Goal: Task Accomplishment & Management: Use online tool/utility

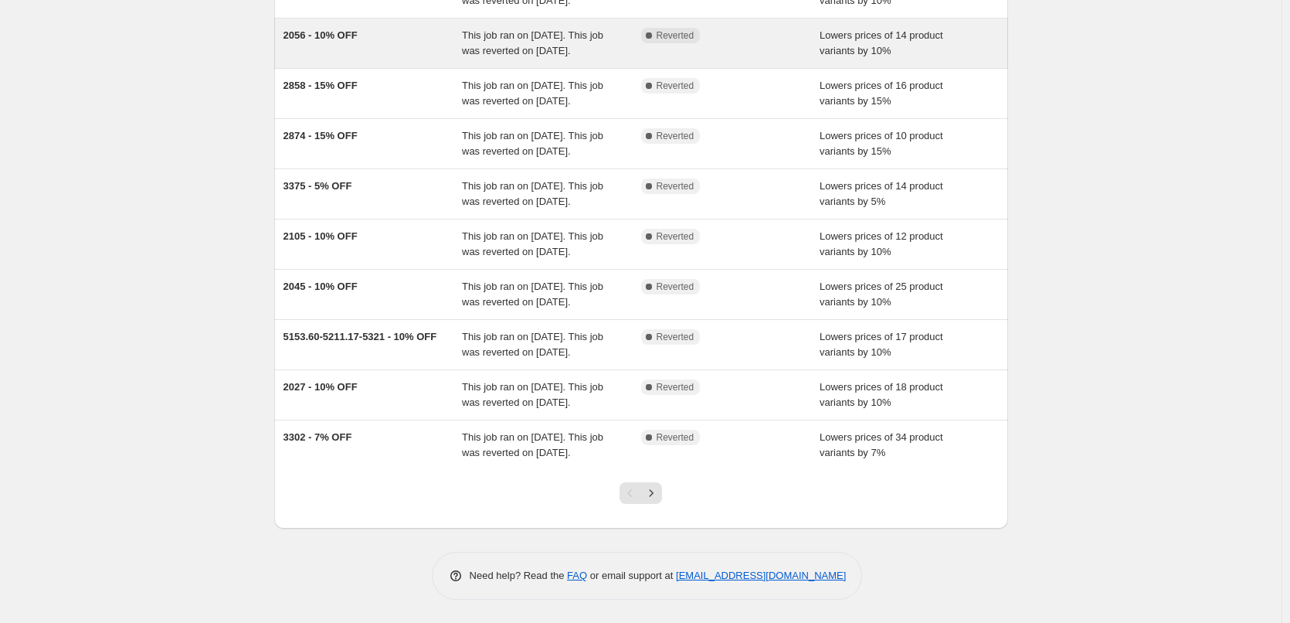
scroll to position [266, 0]
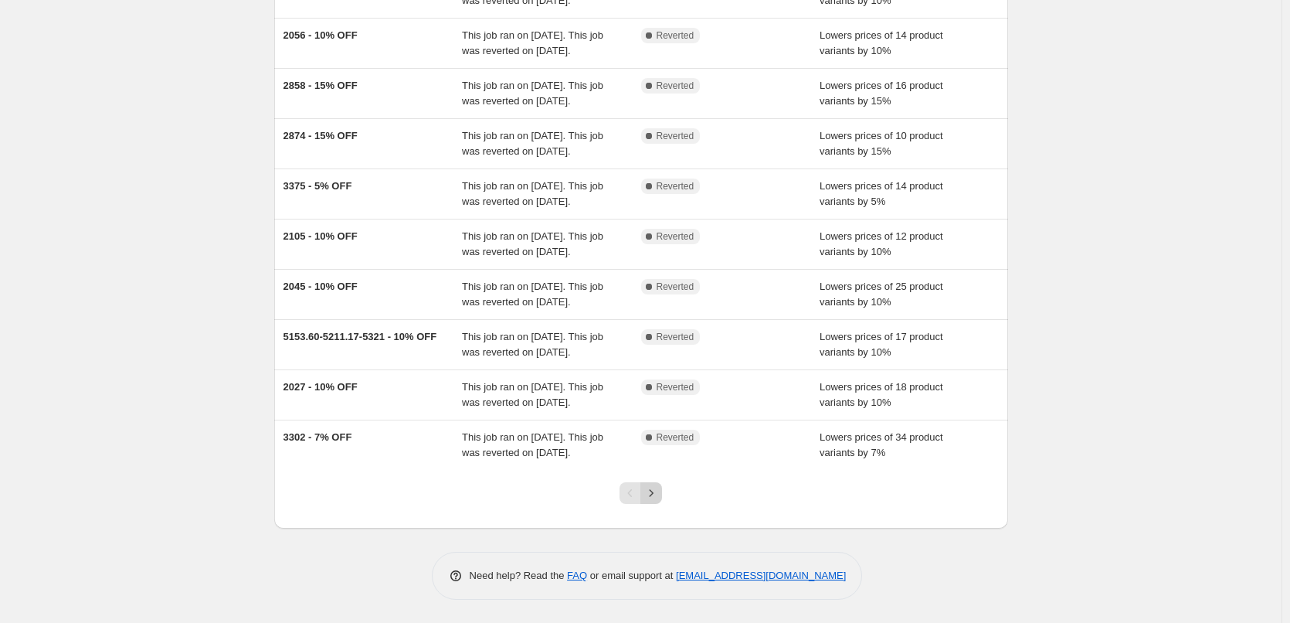
click at [659, 495] on icon "Next" at bounding box center [651, 492] width 15 height 15
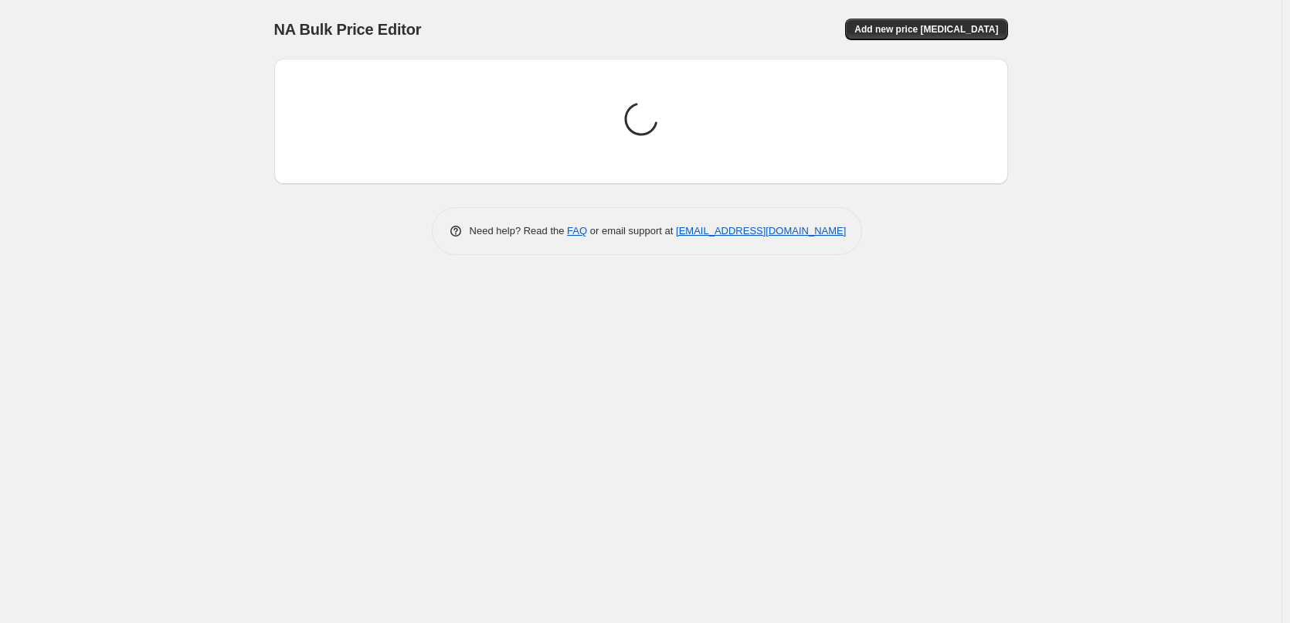
scroll to position [0, 0]
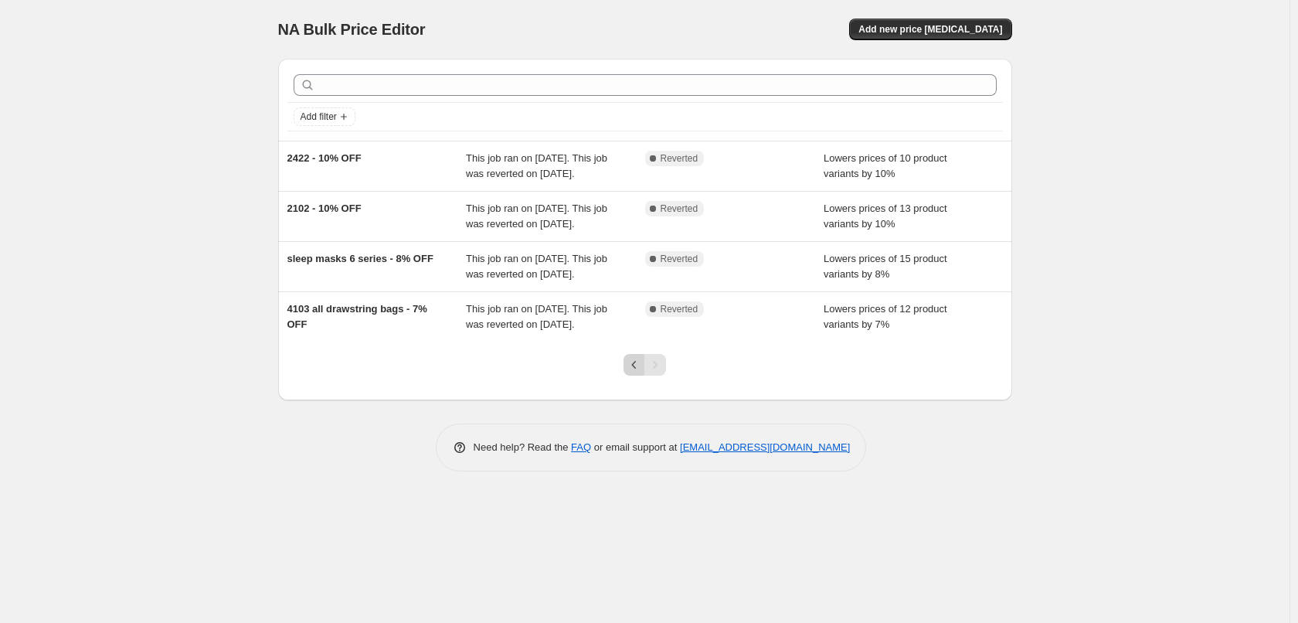
click at [634, 372] on icon "Previous" at bounding box center [634, 364] width 15 height 15
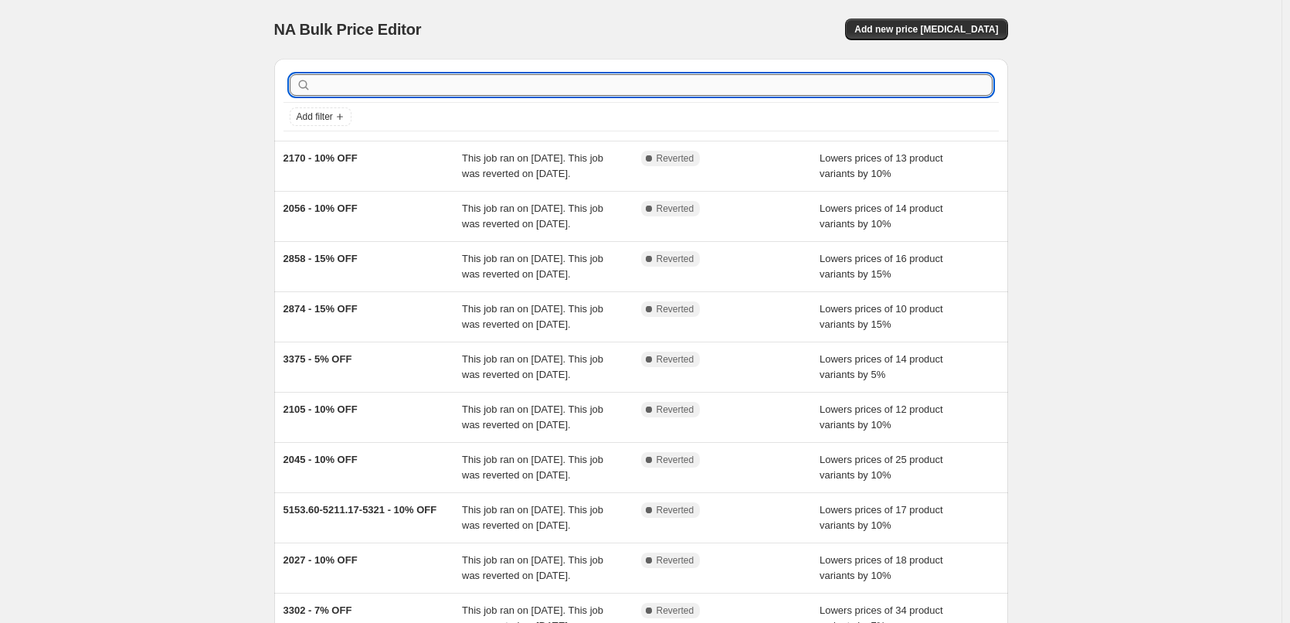
click at [600, 83] on input "text" at bounding box center [653, 85] width 678 height 22
type input "2874"
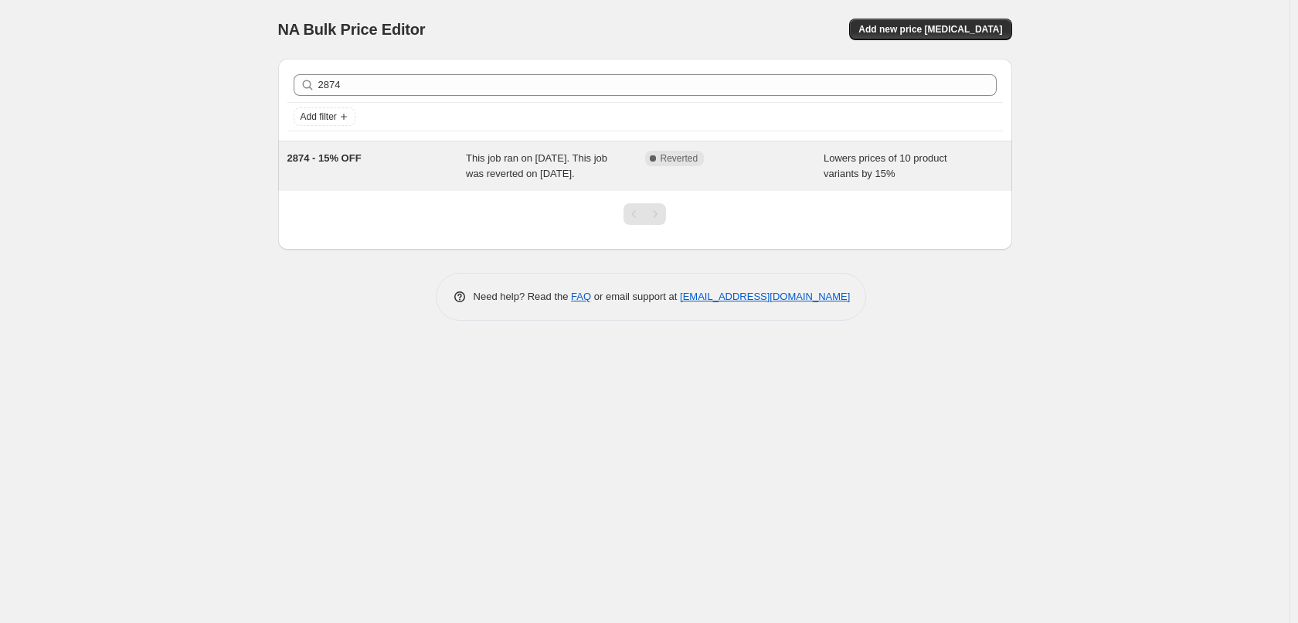
click at [574, 172] on span "This job ran on [DATE]. This job was reverted on [DATE]." at bounding box center [536, 165] width 141 height 27
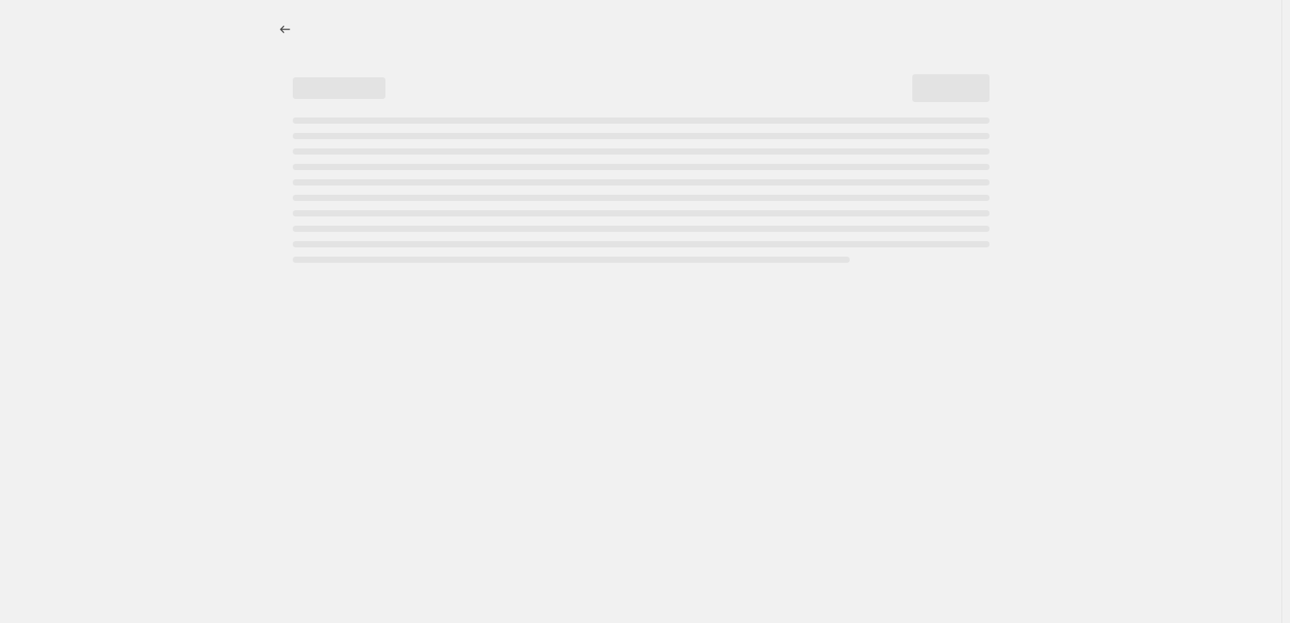
select select "percentage"
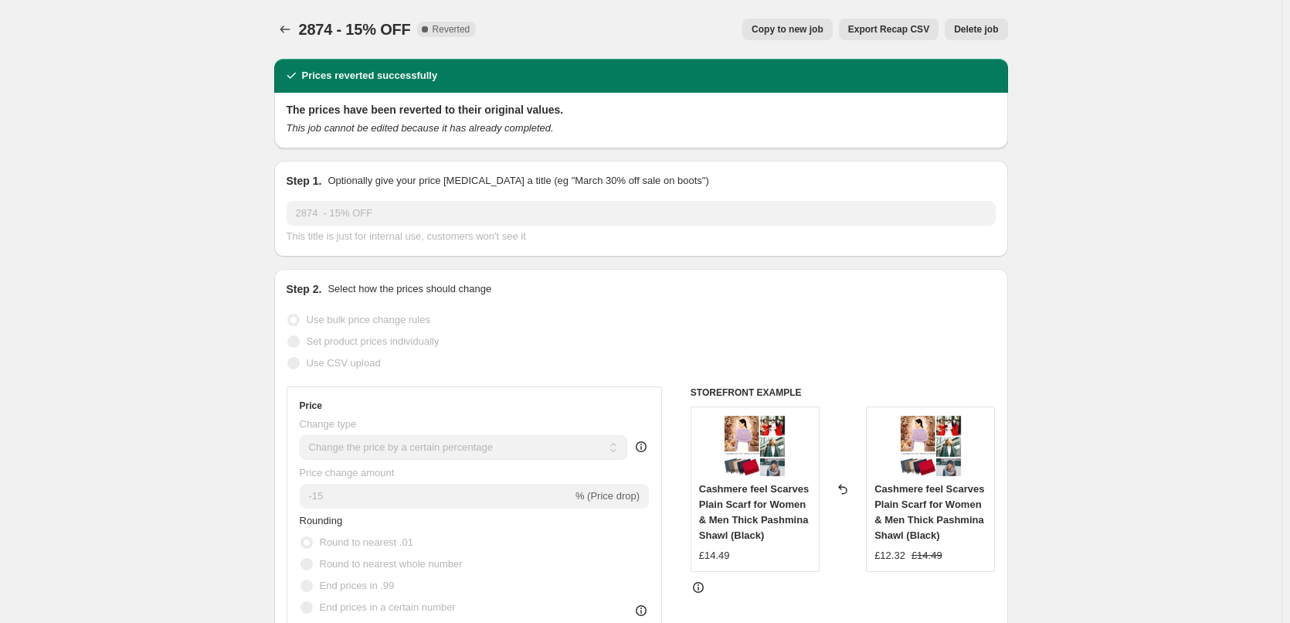
click at [796, 24] on span "Copy to new job" at bounding box center [788, 29] width 72 height 12
select select "percentage"
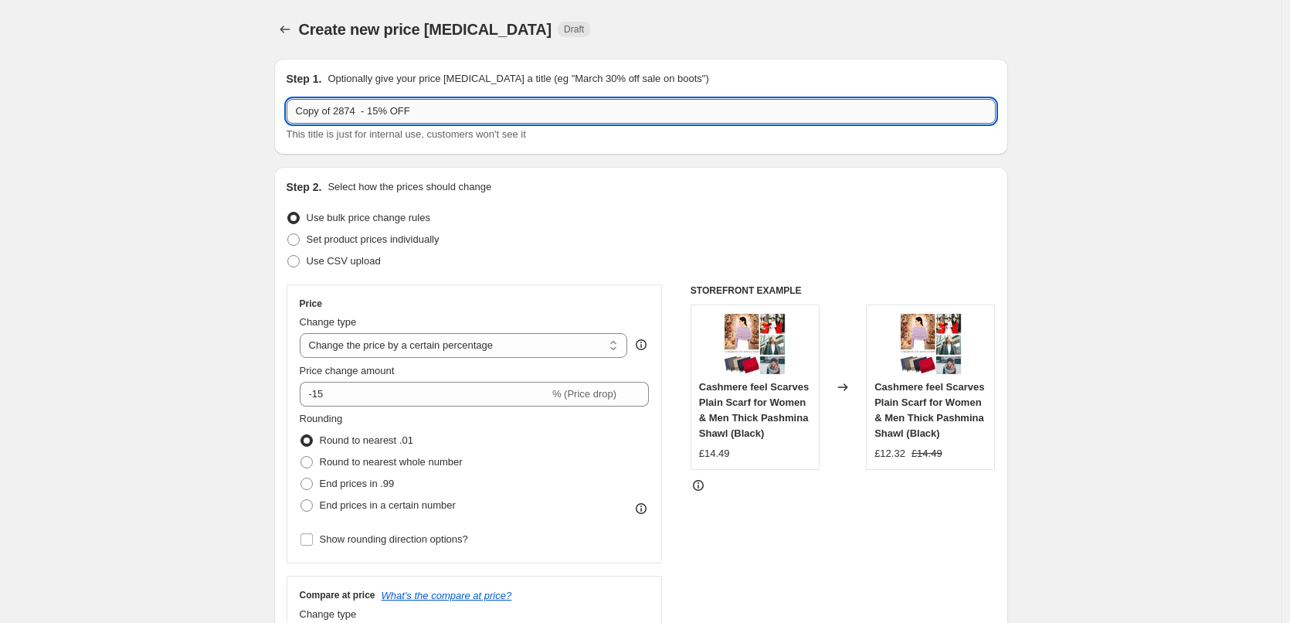
click at [348, 114] on input "Copy of 2874 - 15% OFF" at bounding box center [641, 111] width 709 height 25
drag, startPoint x: 340, startPoint y: 115, endPoint x: 284, endPoint y: 115, distance: 55.6
click at [284, 115] on div "Step 1. Optionally give your price [MEDICAL_DATA] a title (eg "March 30% off sa…" at bounding box center [641, 107] width 734 height 96
type input "2874 - 15% OFF"
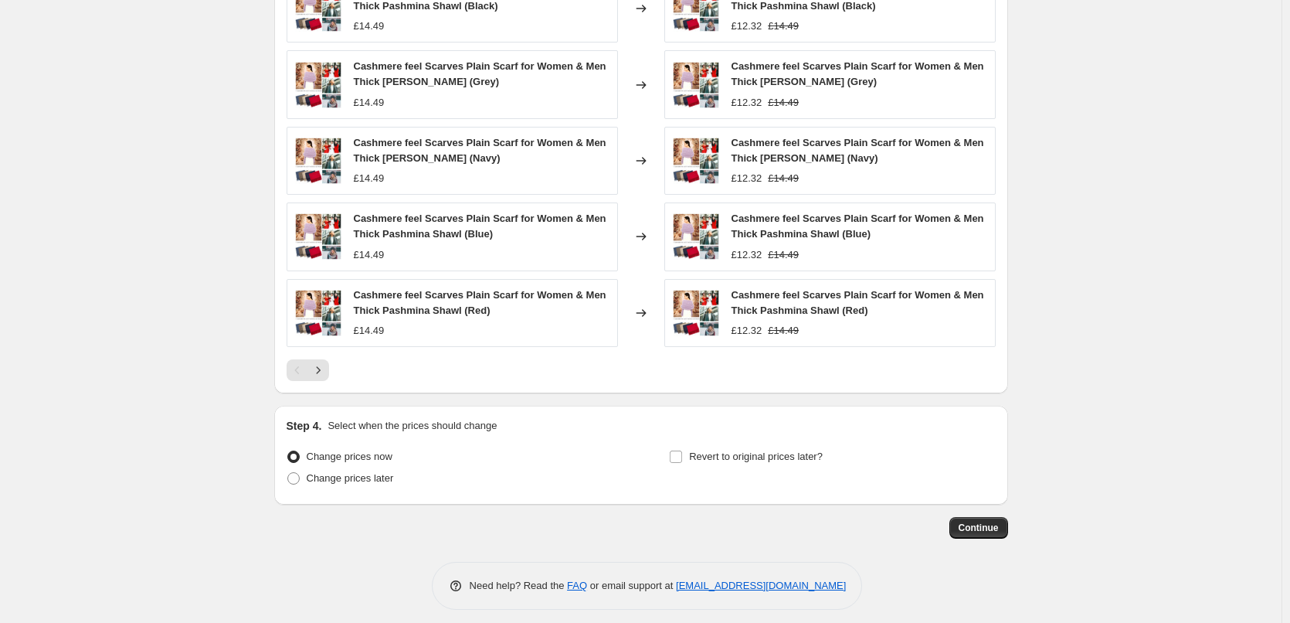
scroll to position [994, 0]
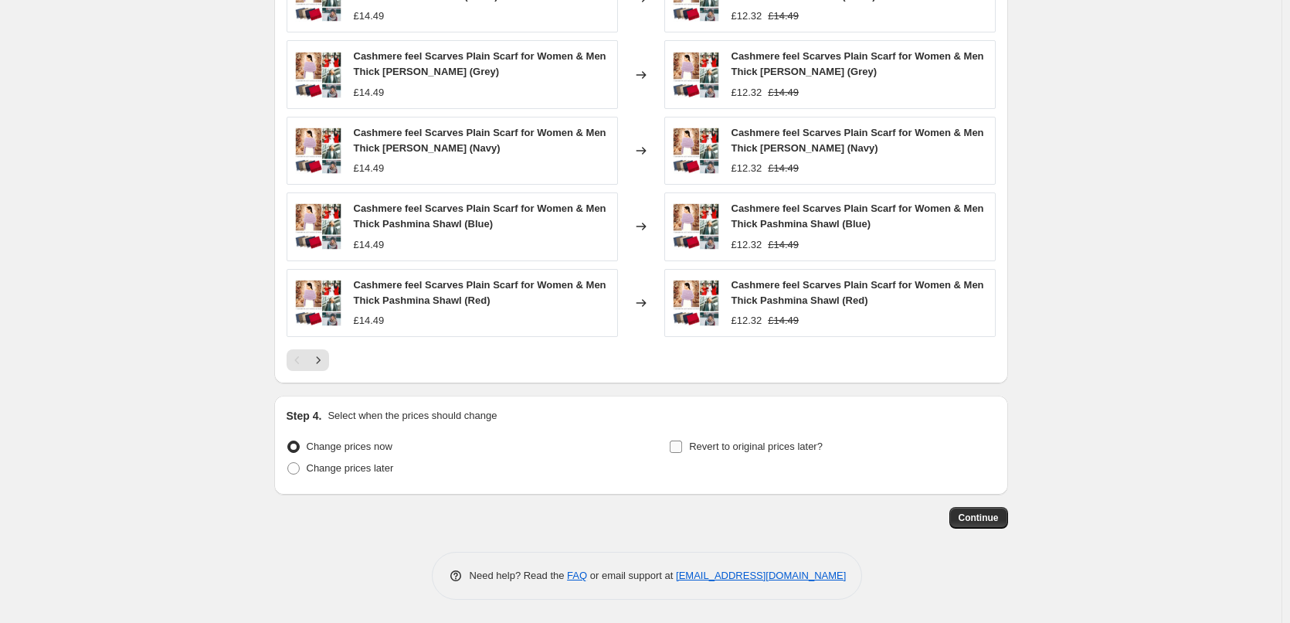
click at [682, 450] on input "Revert to original prices later?" at bounding box center [676, 446] width 12 height 12
checkbox input "true"
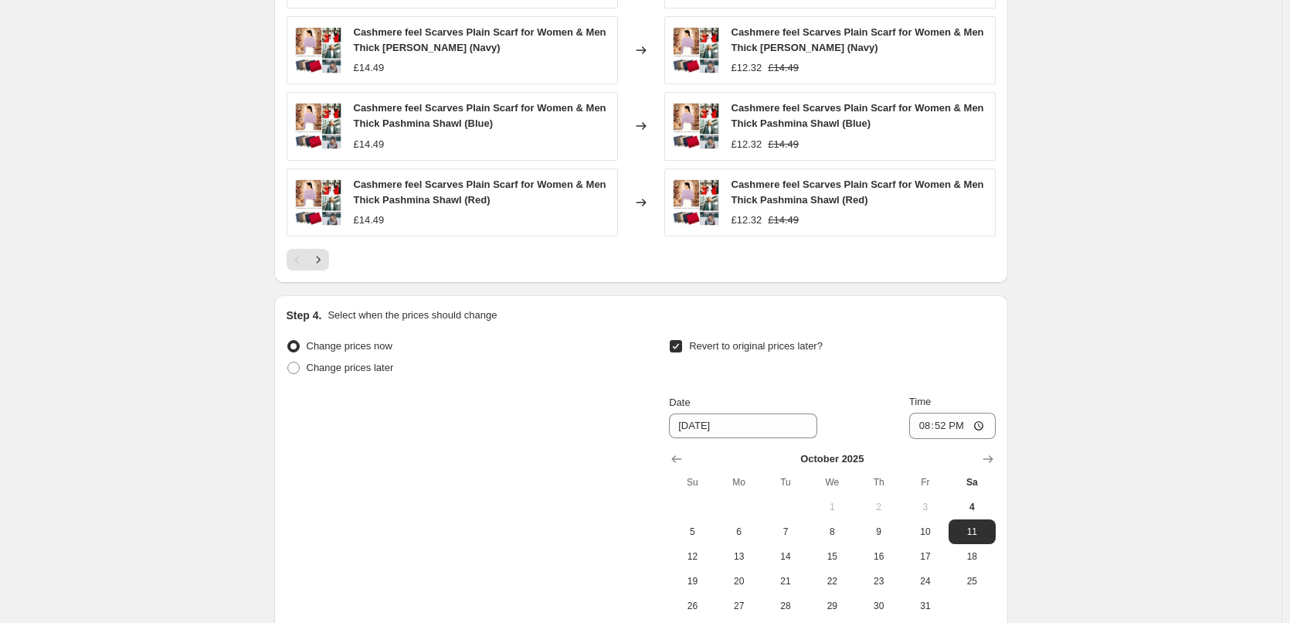
scroll to position [1259, 0]
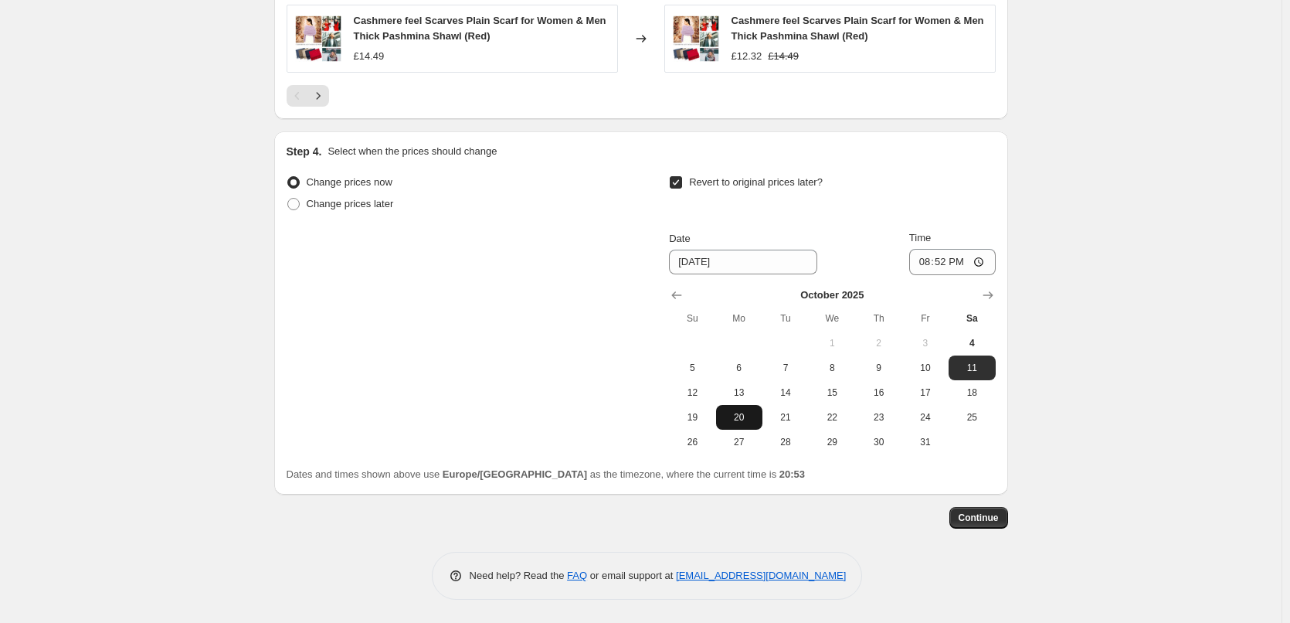
click at [750, 418] on span "20" at bounding box center [739, 417] width 34 height 12
type input "[DATE]"
click at [982, 515] on span "Continue" at bounding box center [979, 518] width 40 height 12
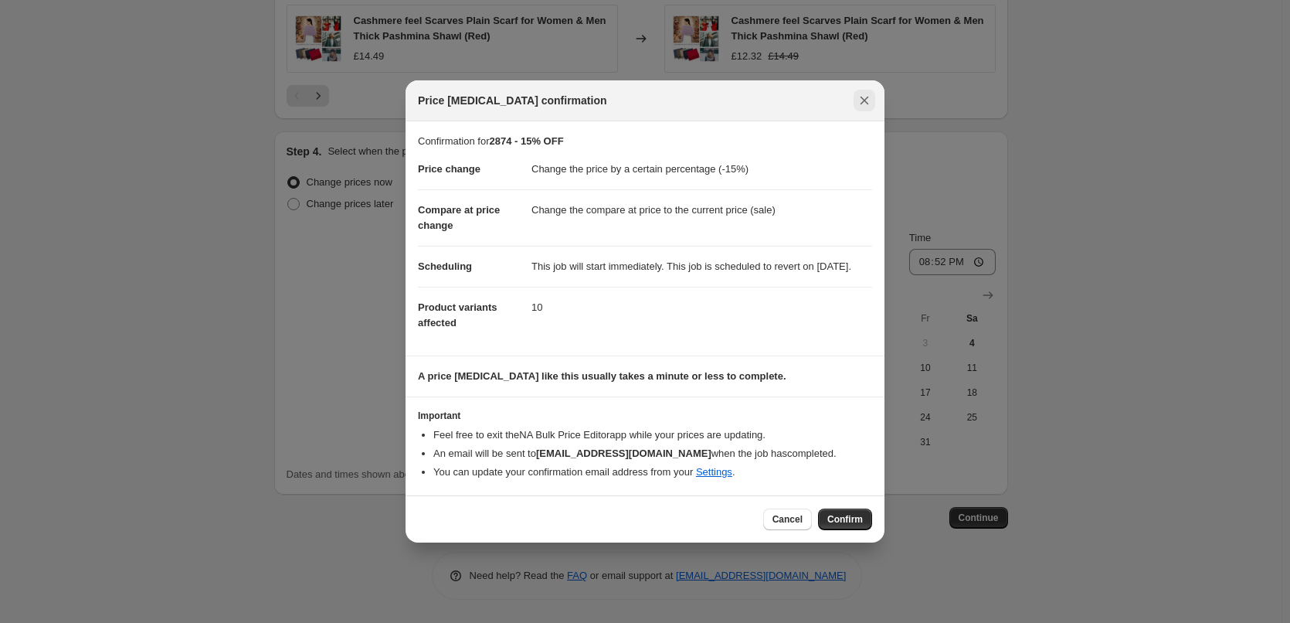
click at [862, 94] on icon "Close" at bounding box center [864, 100] width 15 height 15
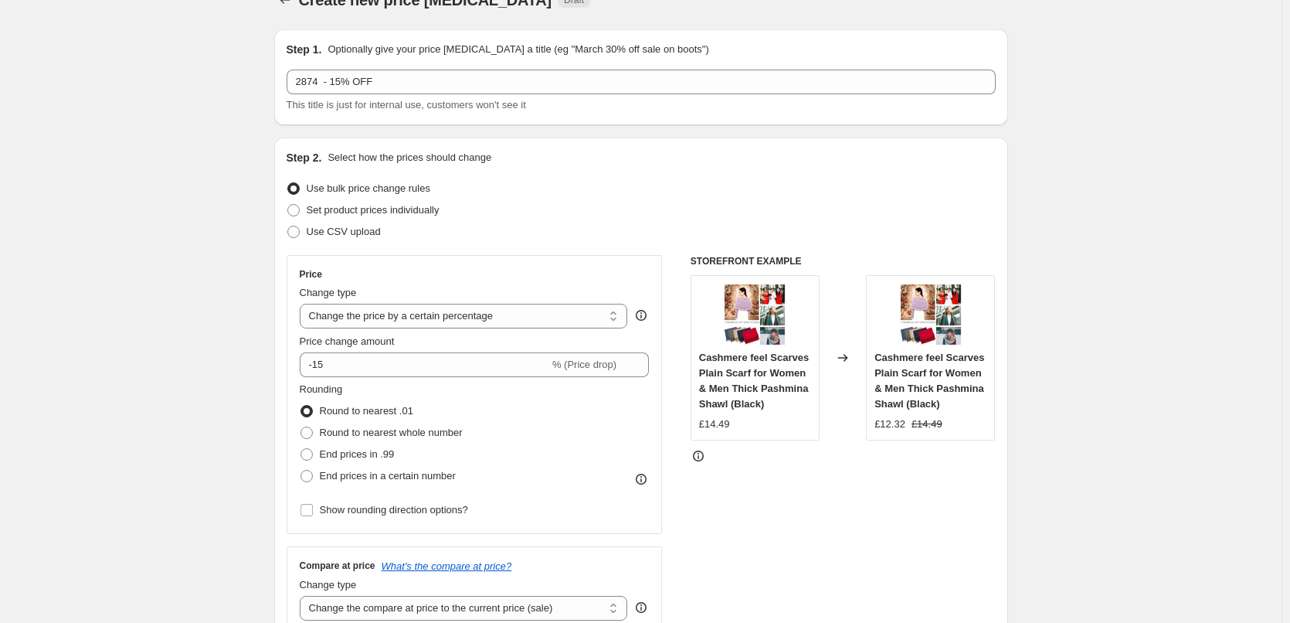
scroll to position [0, 0]
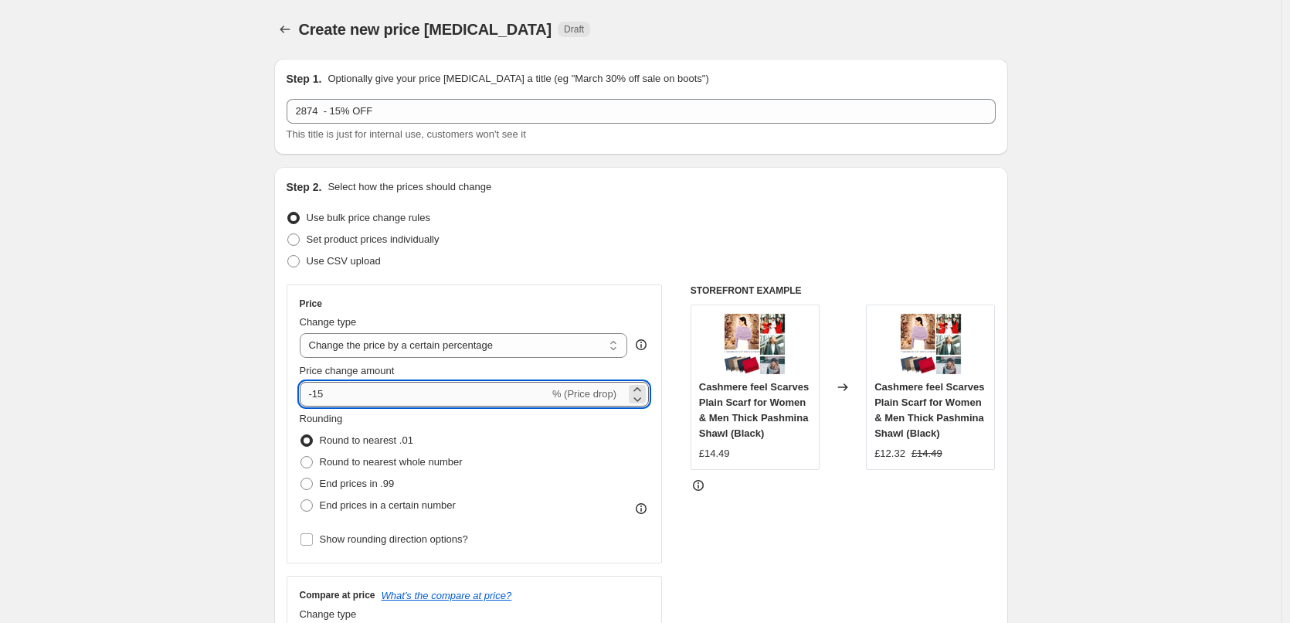
click at [347, 393] on input "-15" at bounding box center [425, 394] width 250 height 25
type input "-1"
type input "-20"
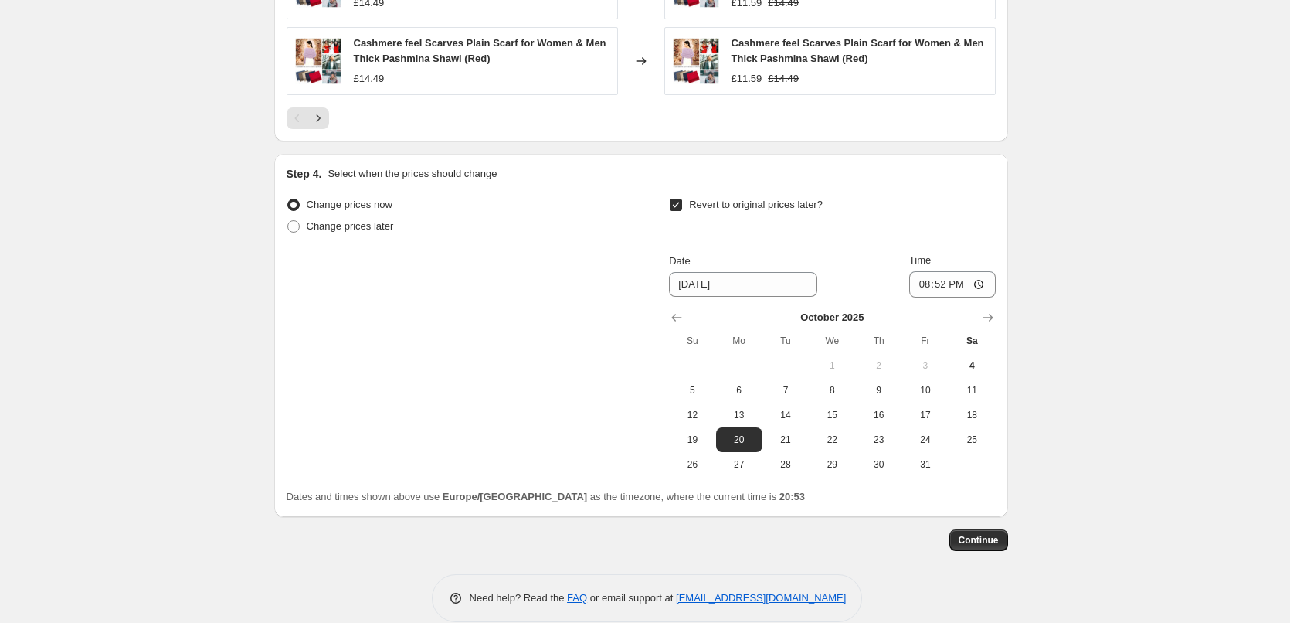
scroll to position [1236, 0]
click at [986, 543] on span "Continue" at bounding box center [979, 539] width 40 height 12
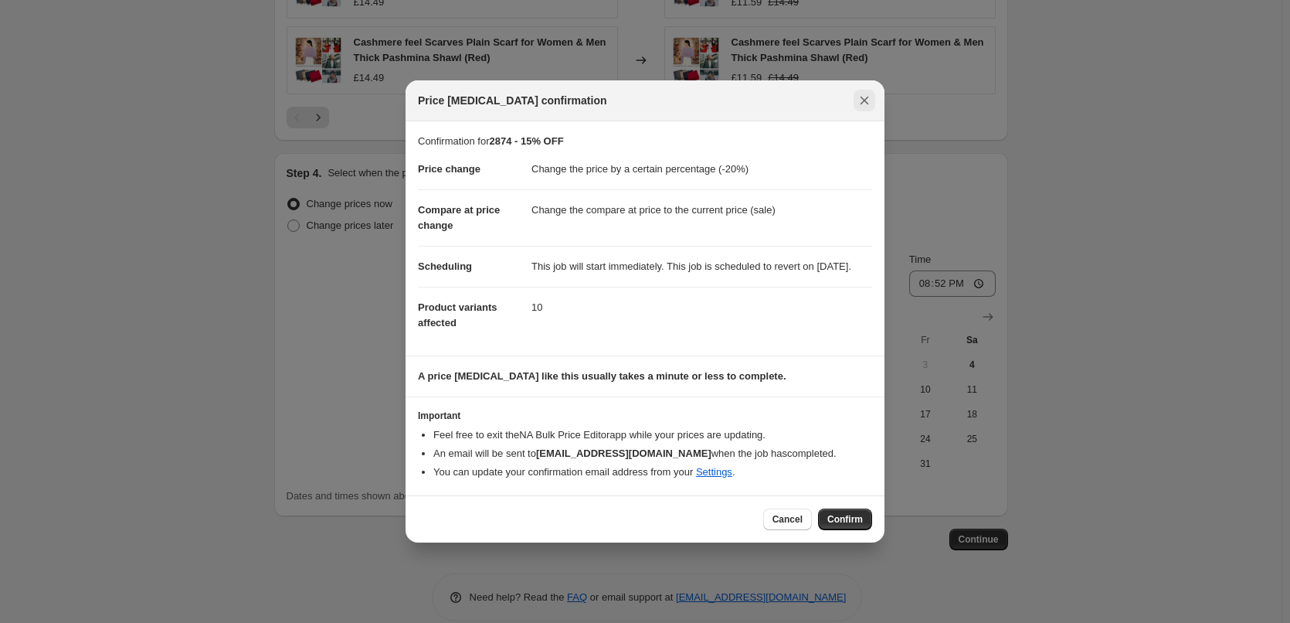
click at [871, 93] on icon "Close" at bounding box center [864, 100] width 15 height 15
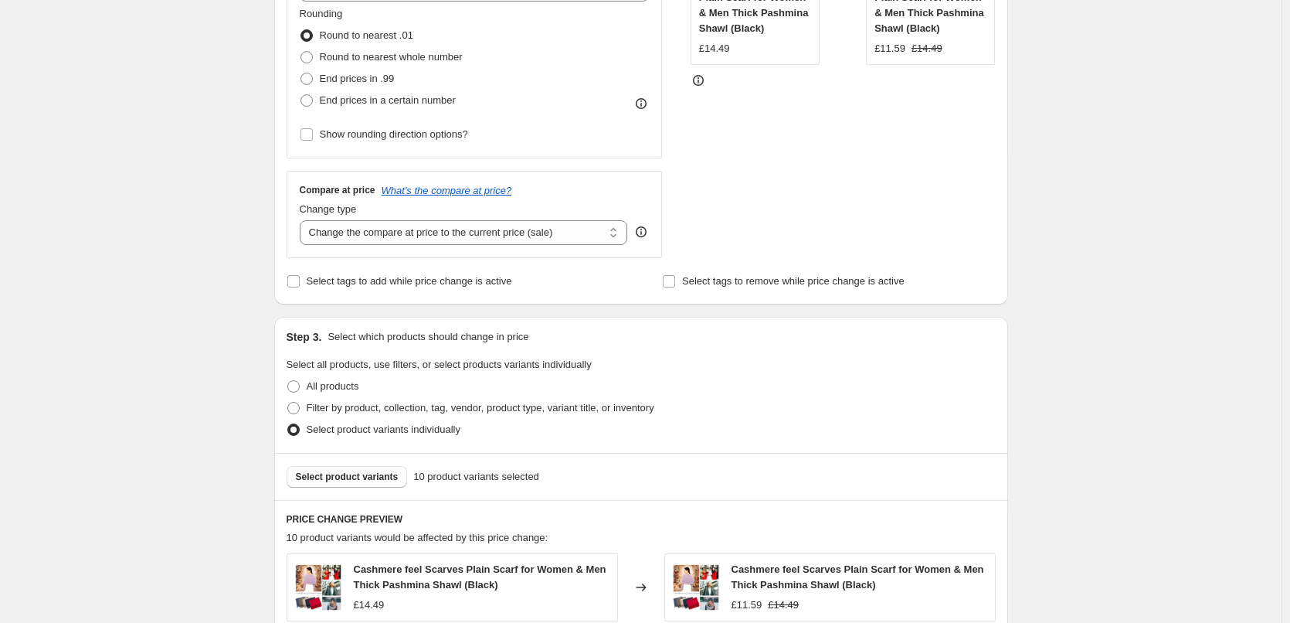
scroll to position [0, 0]
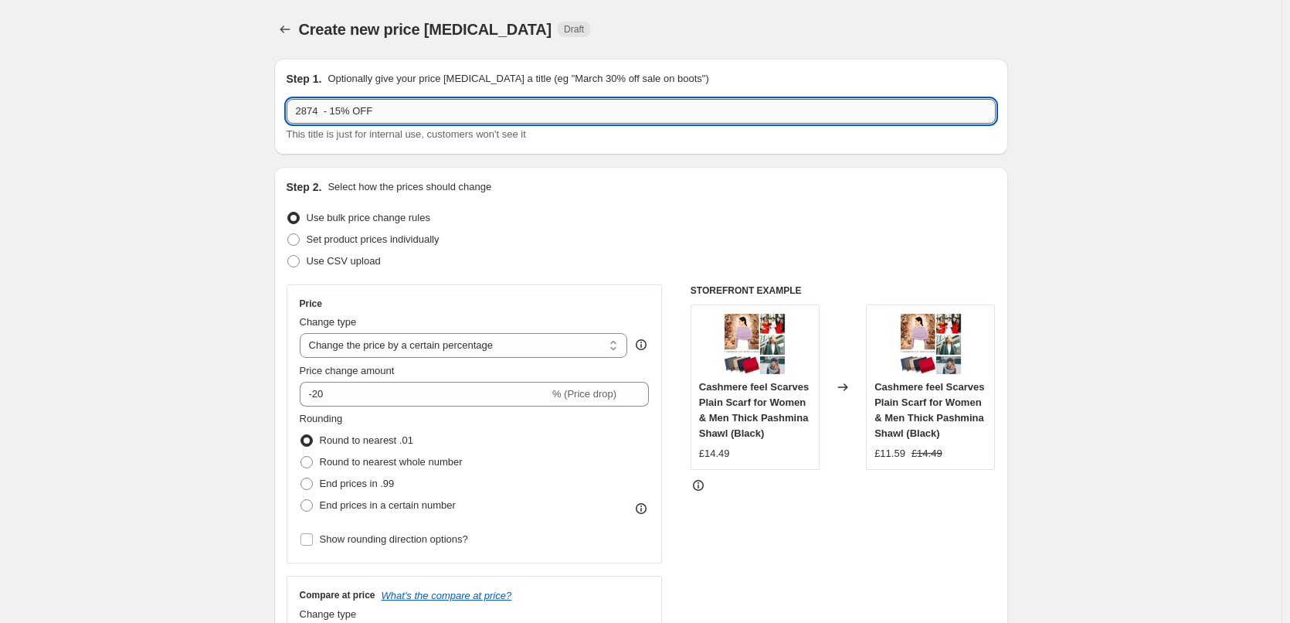
click at [345, 114] on input "2874 - 15% OFF" at bounding box center [641, 111] width 709 height 25
type input "2874 - 20% OFF"
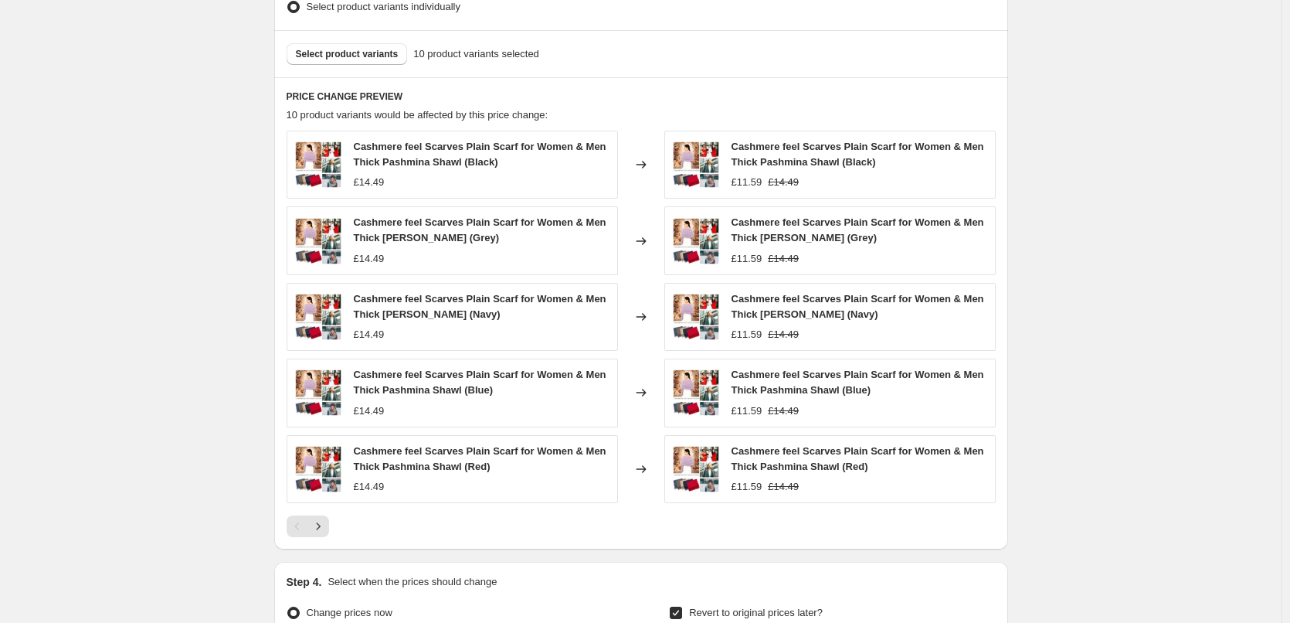
scroll to position [1259, 0]
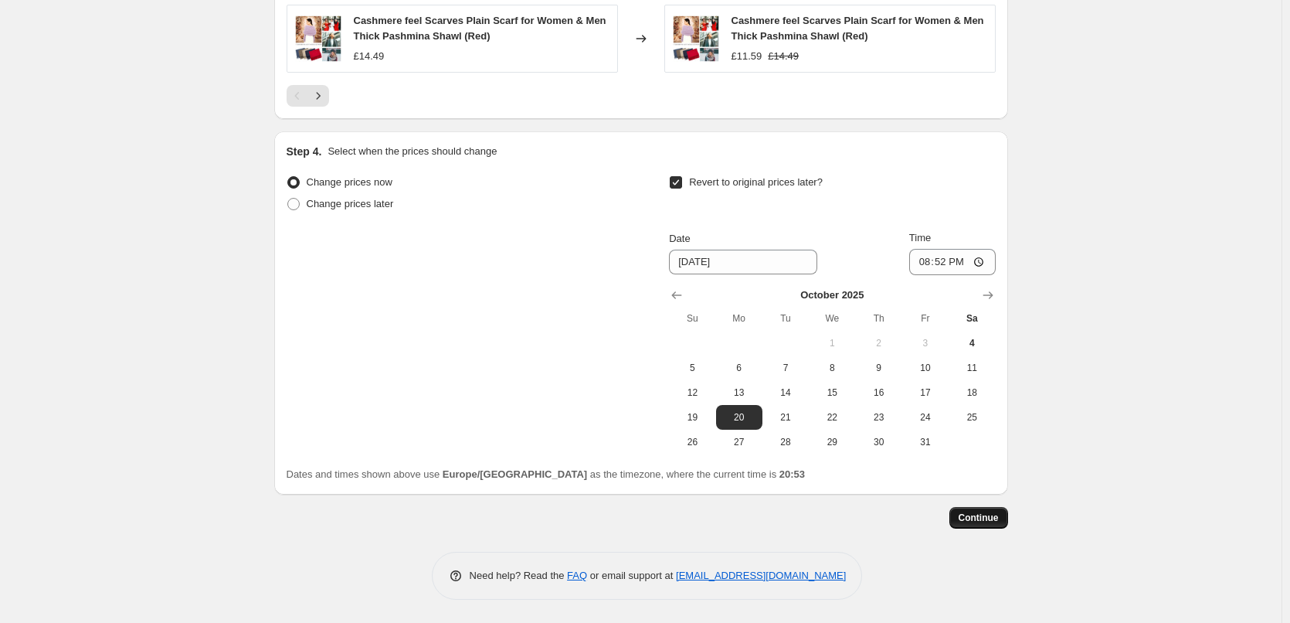
click at [990, 512] on span "Continue" at bounding box center [979, 518] width 40 height 12
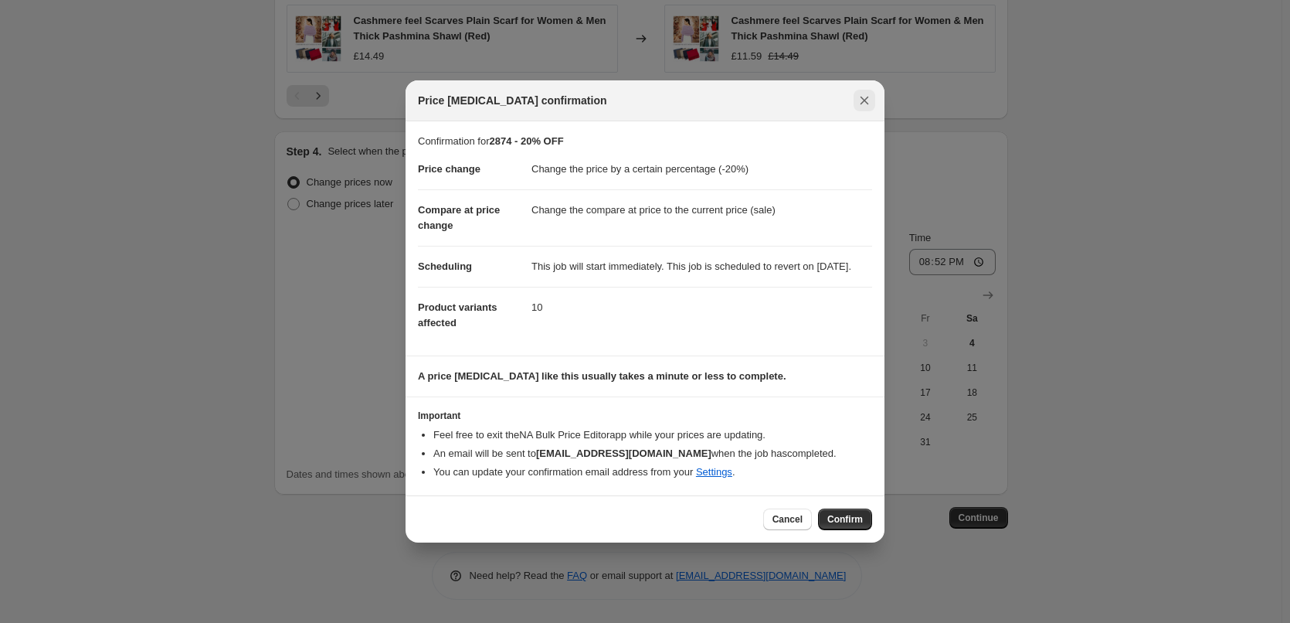
click at [868, 93] on icon "Close" at bounding box center [864, 100] width 15 height 15
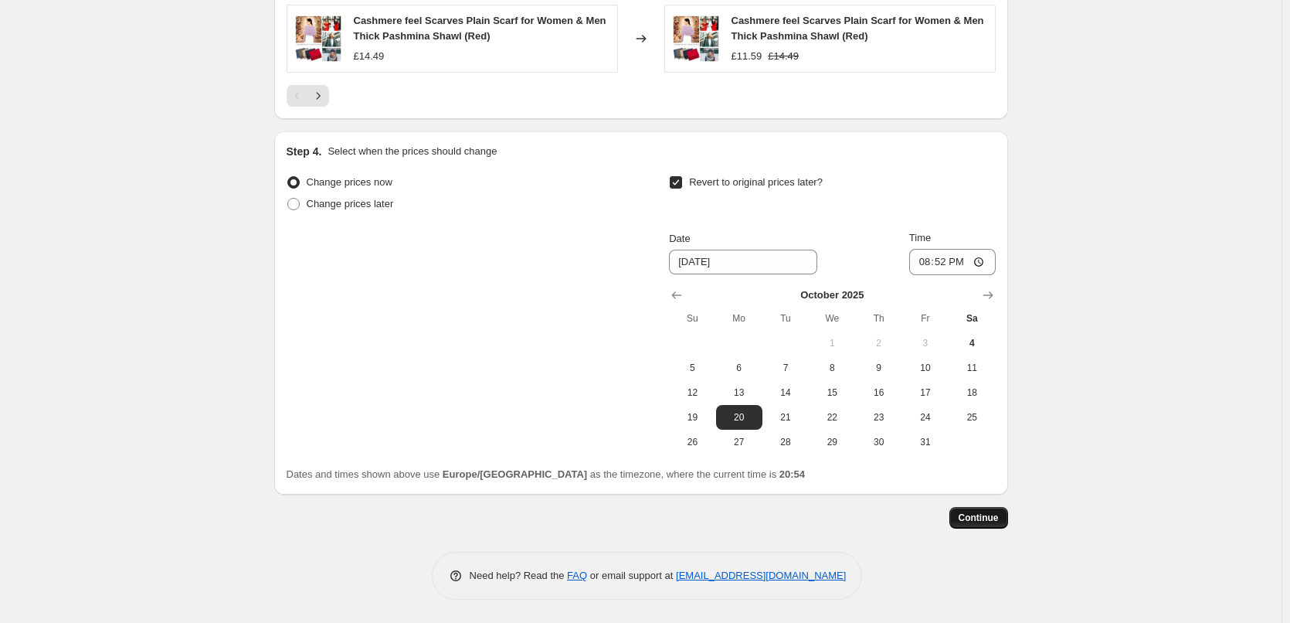
click at [985, 522] on span "Continue" at bounding box center [979, 518] width 40 height 12
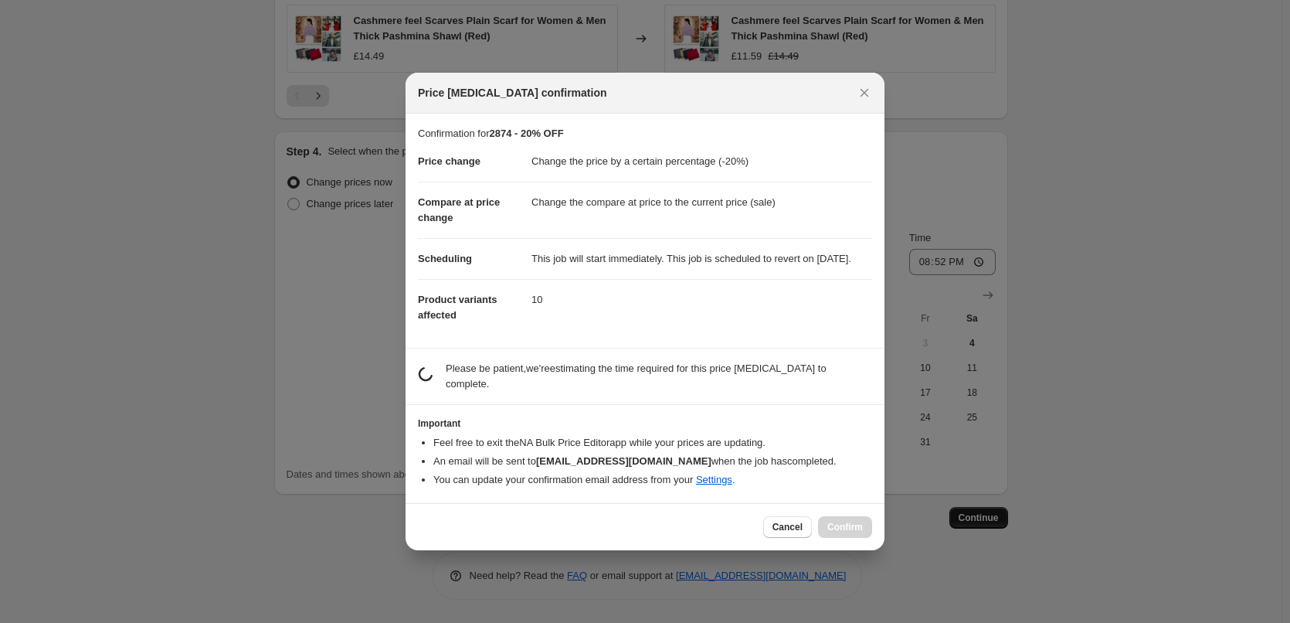
scroll to position [0, 0]
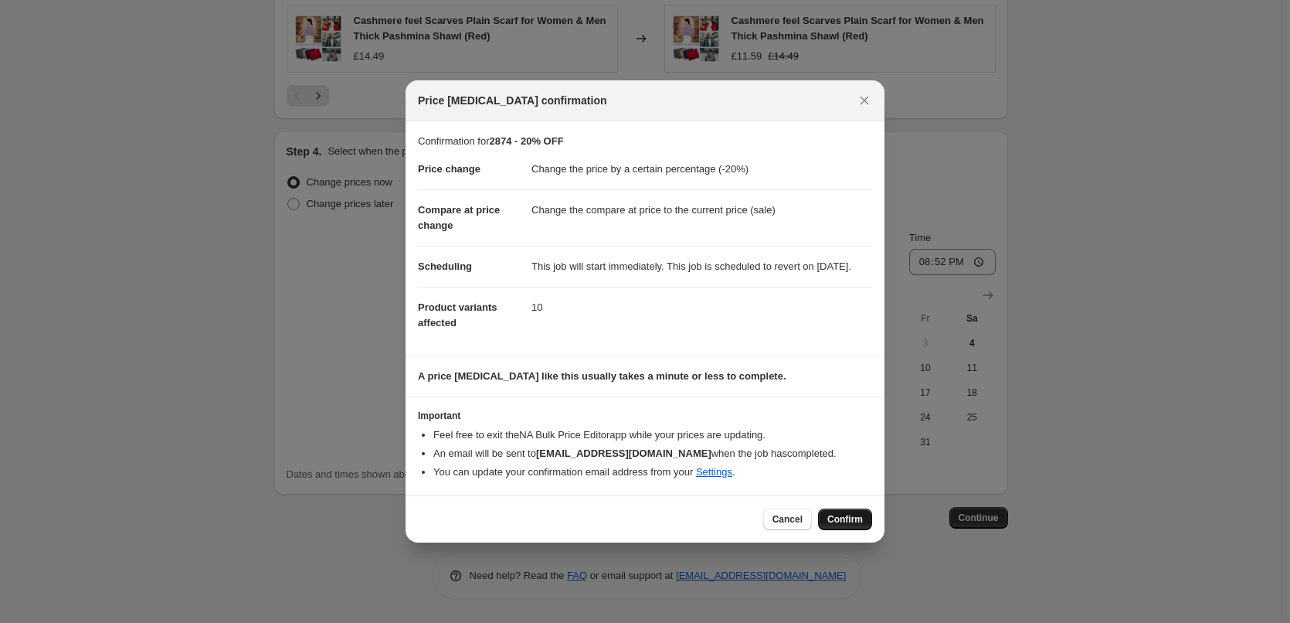
click at [852, 521] on span "Confirm" at bounding box center [846, 519] width 36 height 12
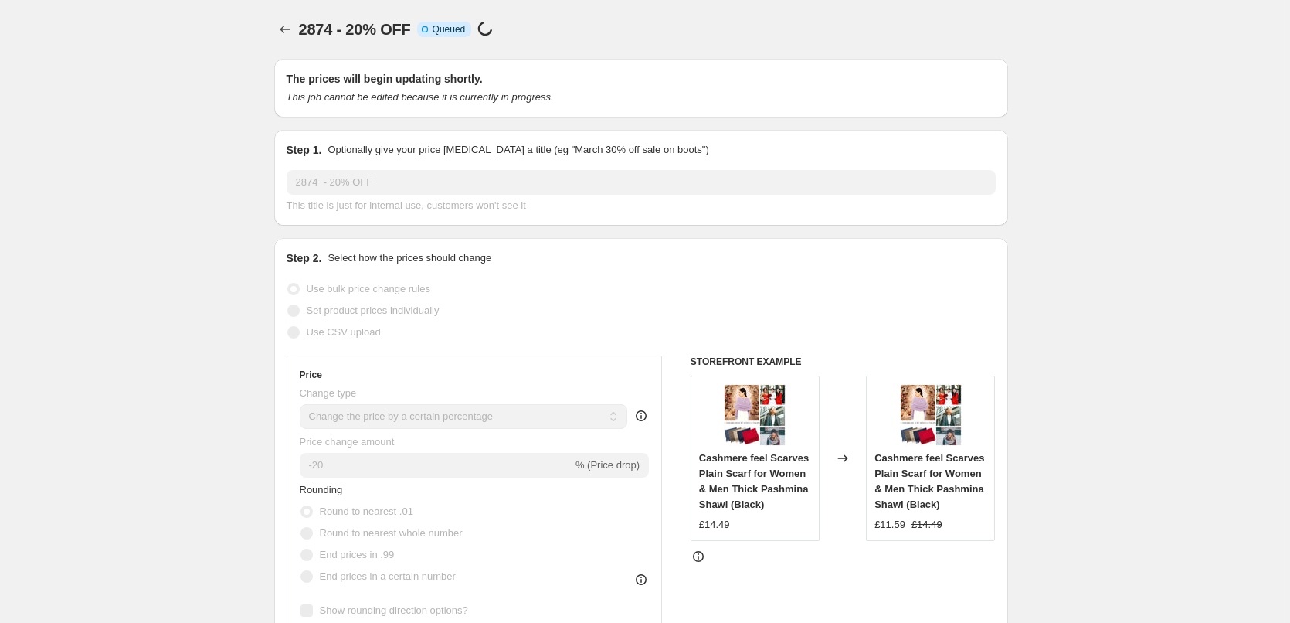
select select "percentage"
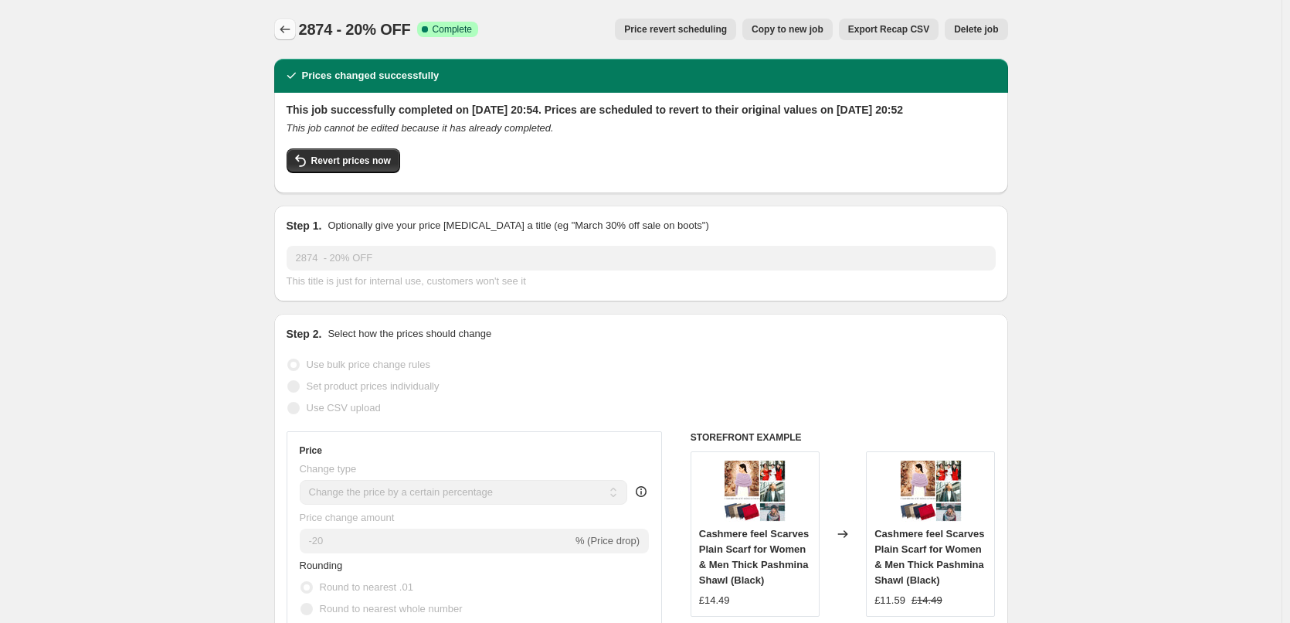
click at [287, 32] on icon "Price change jobs" at bounding box center [284, 29] width 15 height 15
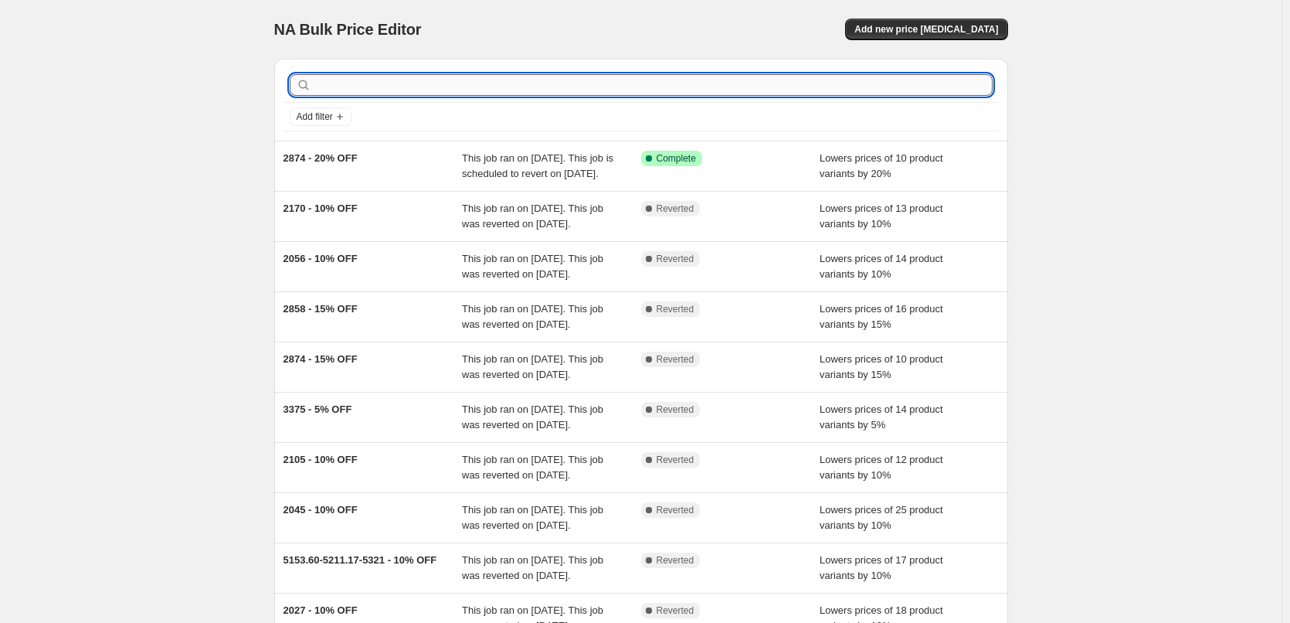
click at [410, 88] on input "text" at bounding box center [653, 85] width 678 height 22
type input "cross"
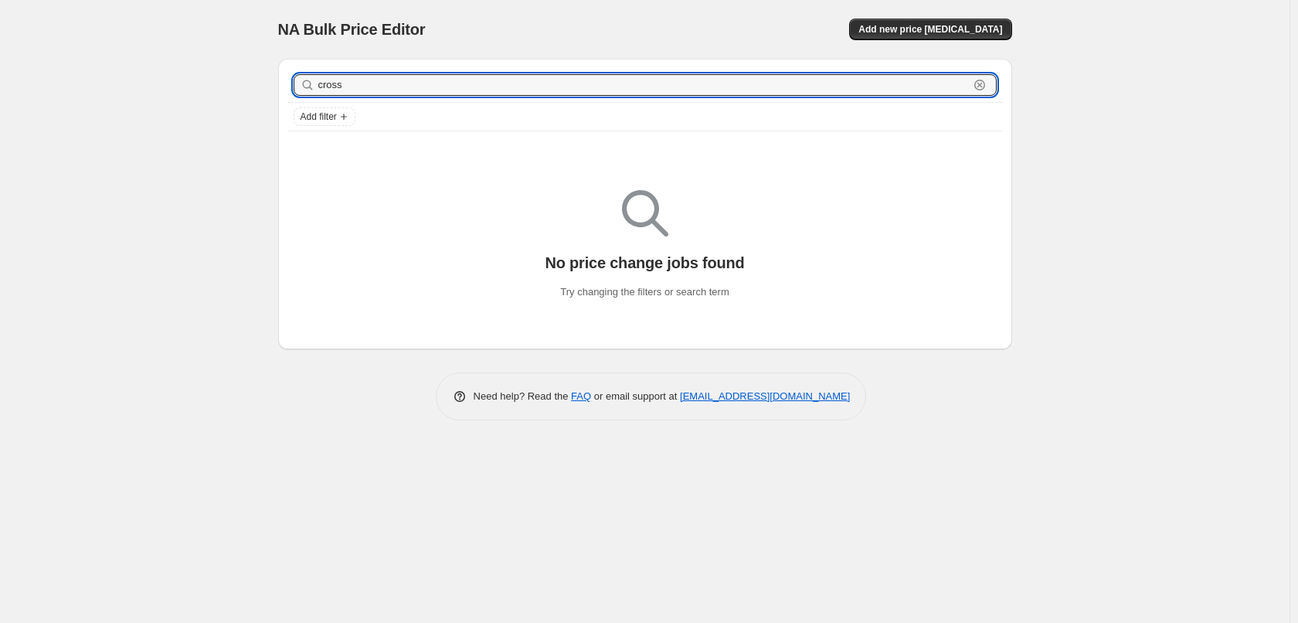
click at [410, 88] on input "cross" at bounding box center [643, 85] width 651 height 22
type input "53"
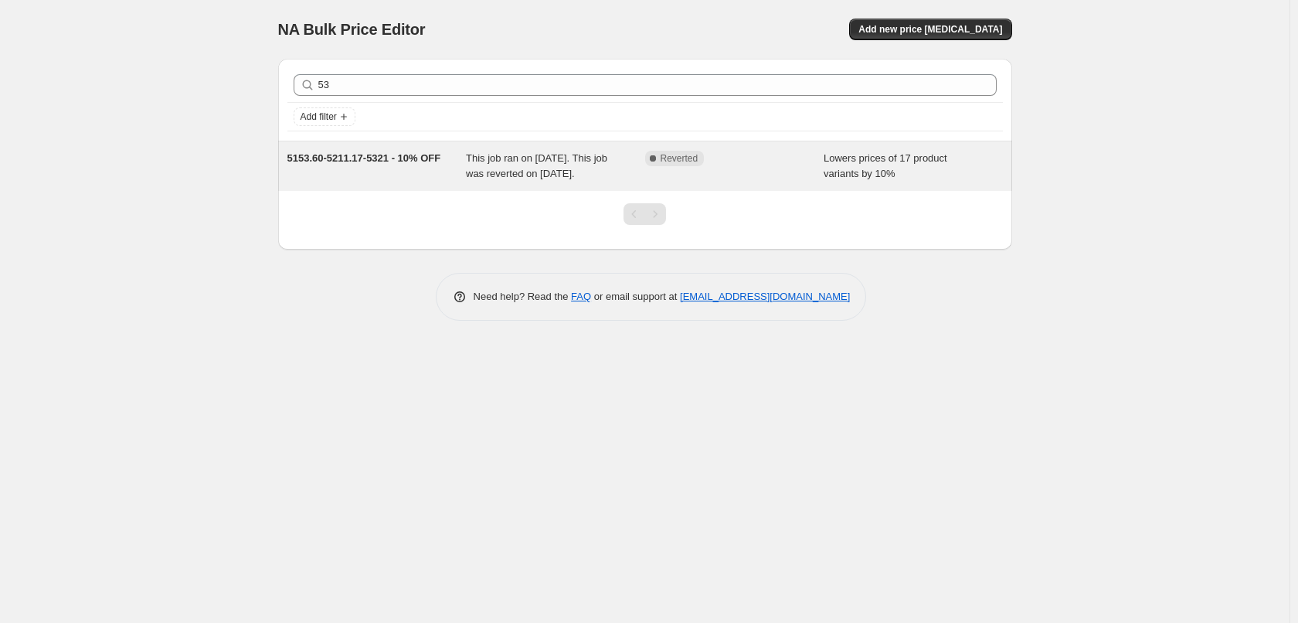
click at [403, 168] on div "5153.60-5211.17-5321 - 10% OFF" at bounding box center [376, 166] width 179 height 31
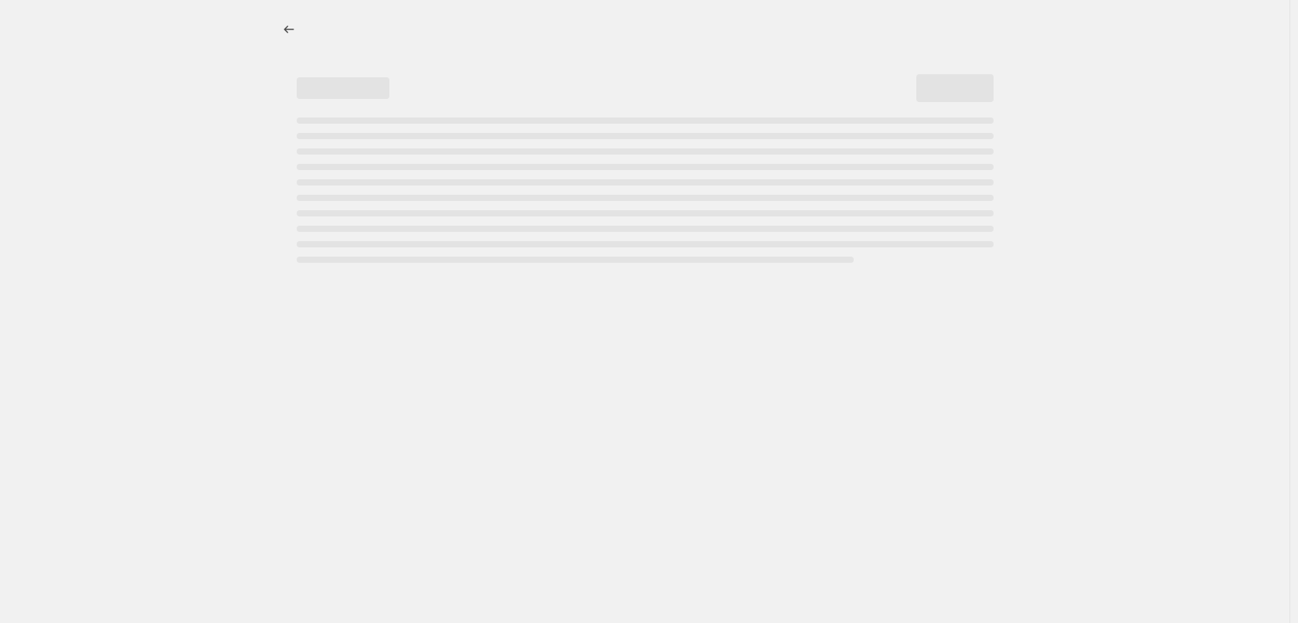
select select "percentage"
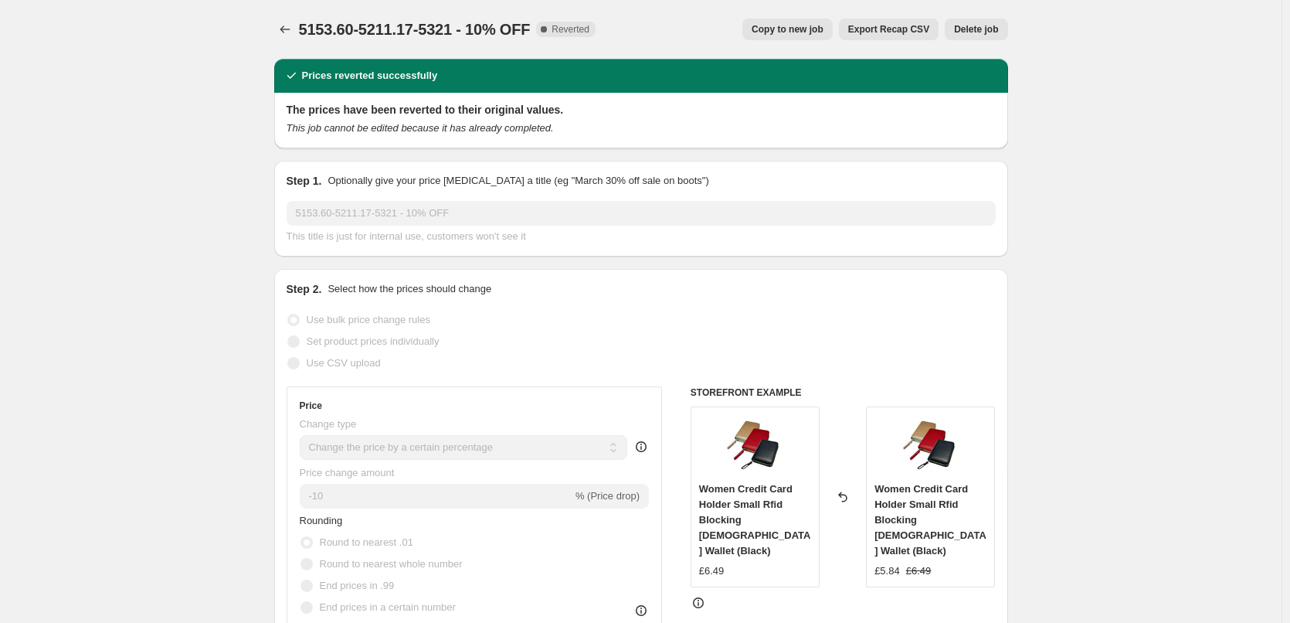
click at [811, 31] on span "Copy to new job" at bounding box center [788, 29] width 72 height 12
select select "percentage"
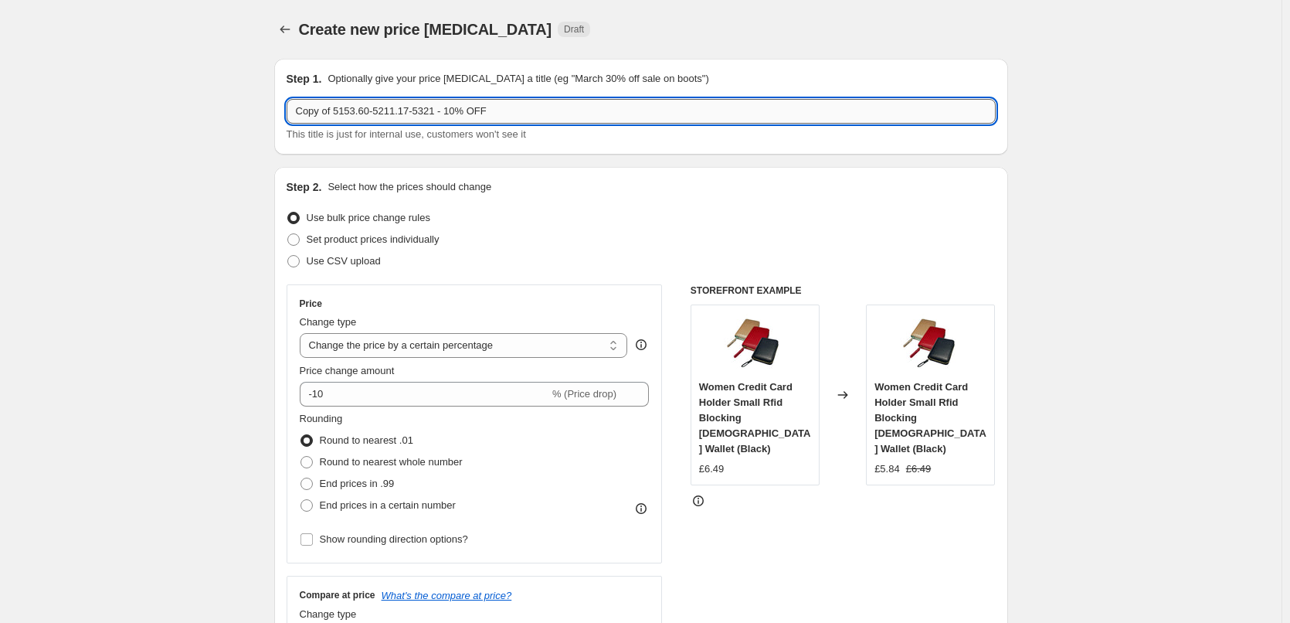
click at [357, 106] on input "Copy of 5153.60-5211.17-5321 - 10% OFF" at bounding box center [641, 111] width 709 height 25
drag, startPoint x: 376, startPoint y: 113, endPoint x: 279, endPoint y: 113, distance: 96.6
click at [279, 113] on div "Step 1. Optionally give your price [MEDICAL_DATA] a title (eg "March 30% off sa…" at bounding box center [641, 107] width 734 height 96
type input "5211.17-5321 - 10% OFF"
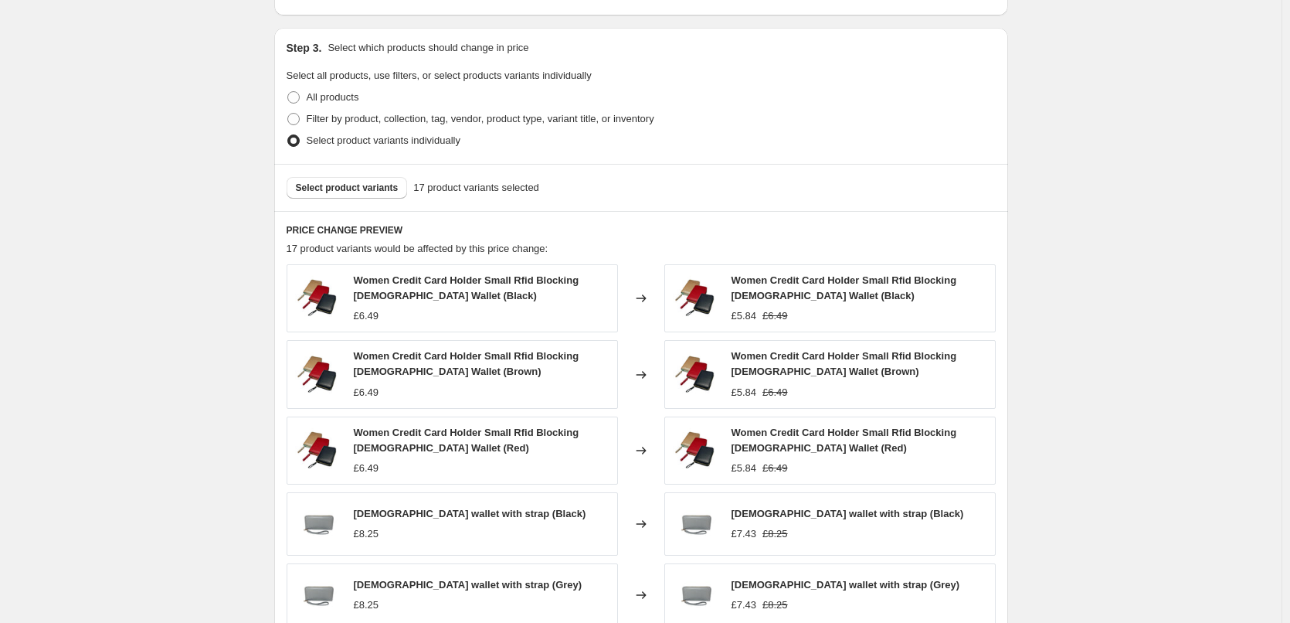
scroll to position [695, 0]
click at [362, 179] on button "Select product variants" at bounding box center [347, 186] width 121 height 22
click at [341, 191] on span "Select product variants" at bounding box center [347, 186] width 103 height 12
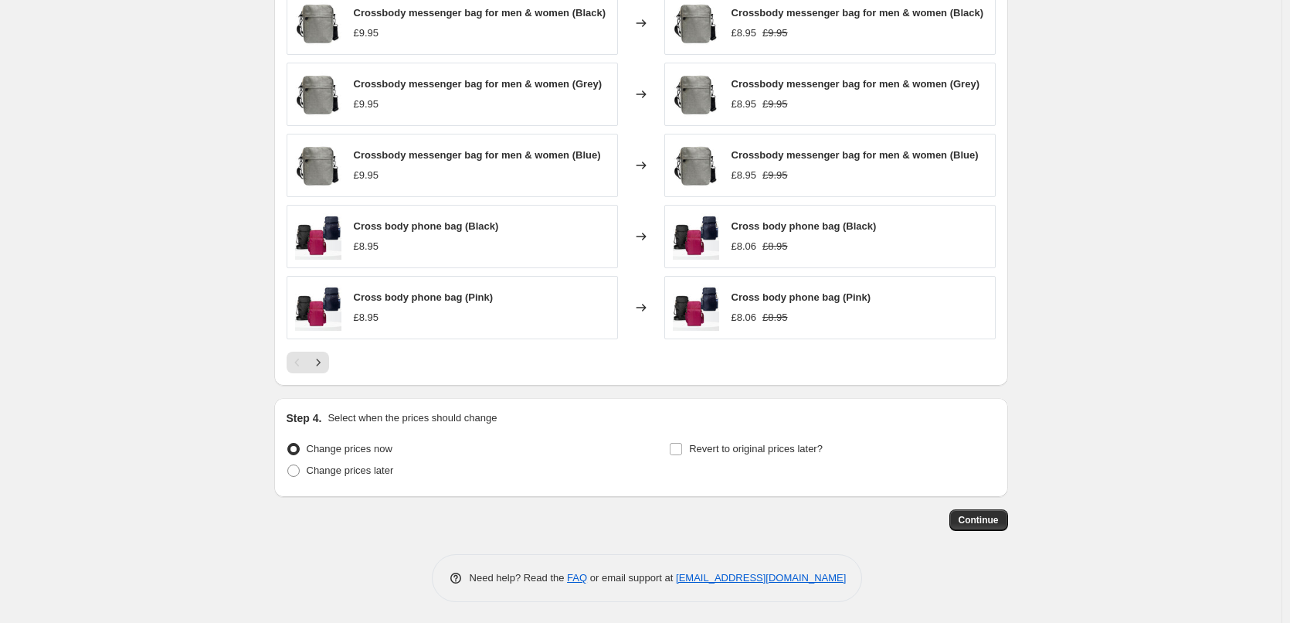
scroll to position [970, 0]
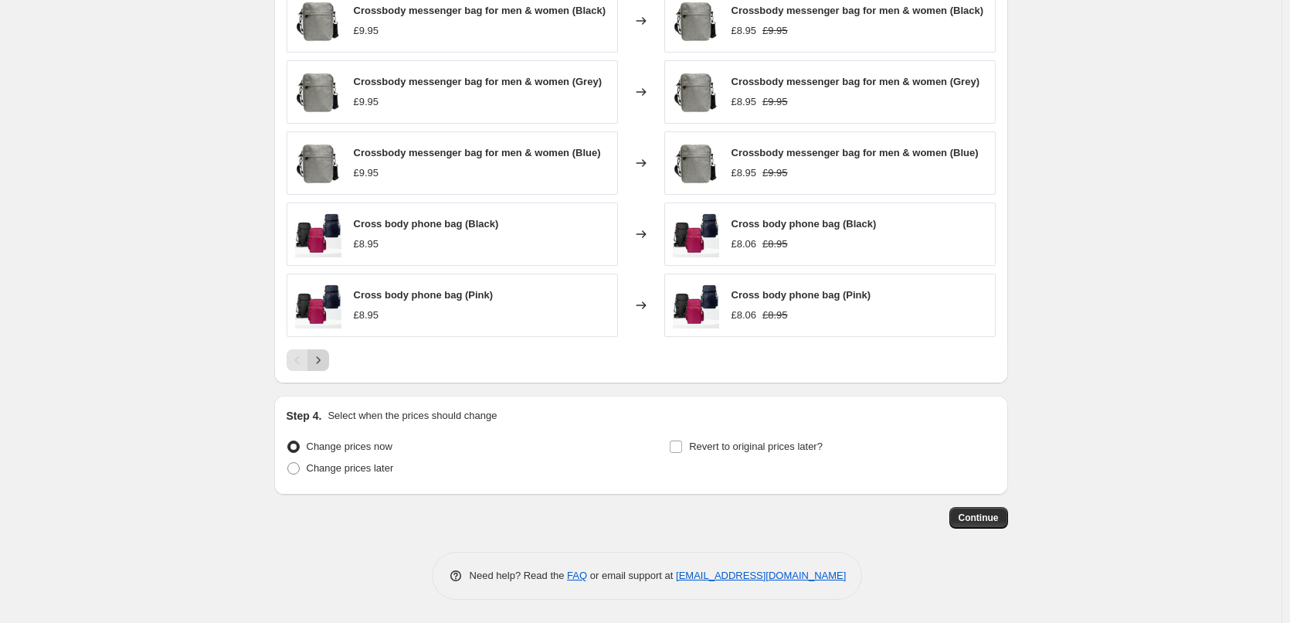
click at [326, 361] on icon "Next" at bounding box center [318, 359] width 15 height 15
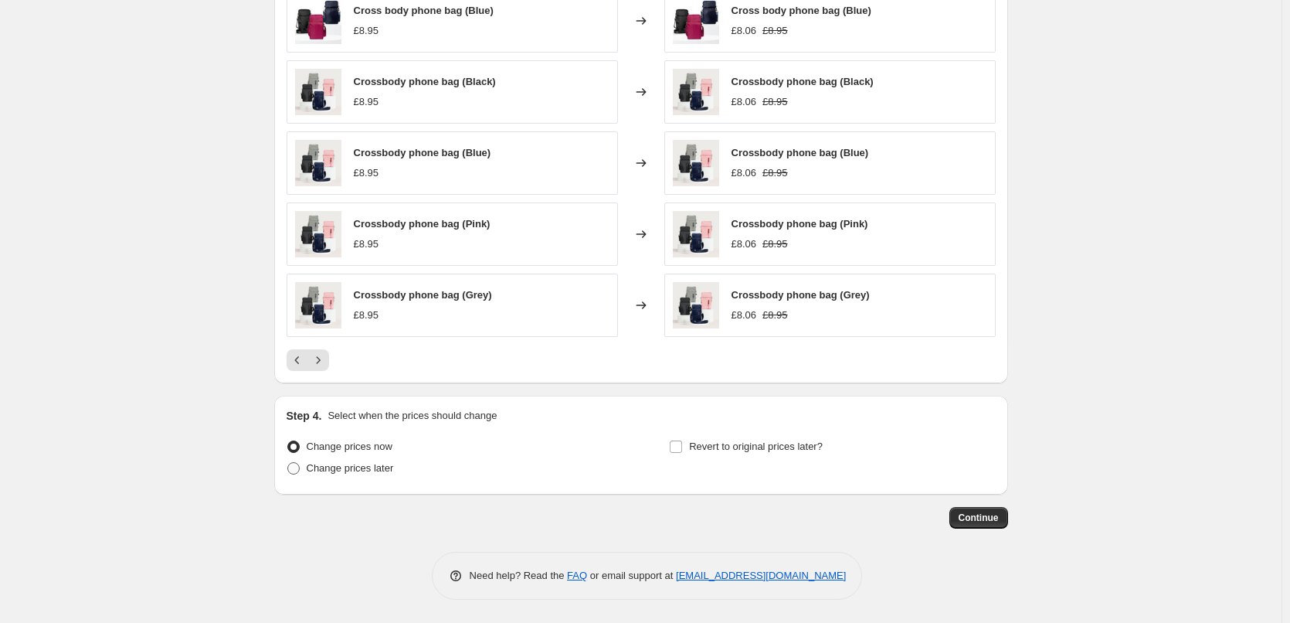
click at [328, 467] on span "Change prices later" at bounding box center [350, 468] width 87 height 12
click at [288, 463] on input "Change prices later" at bounding box center [287, 462] width 1 height 1
radio input "true"
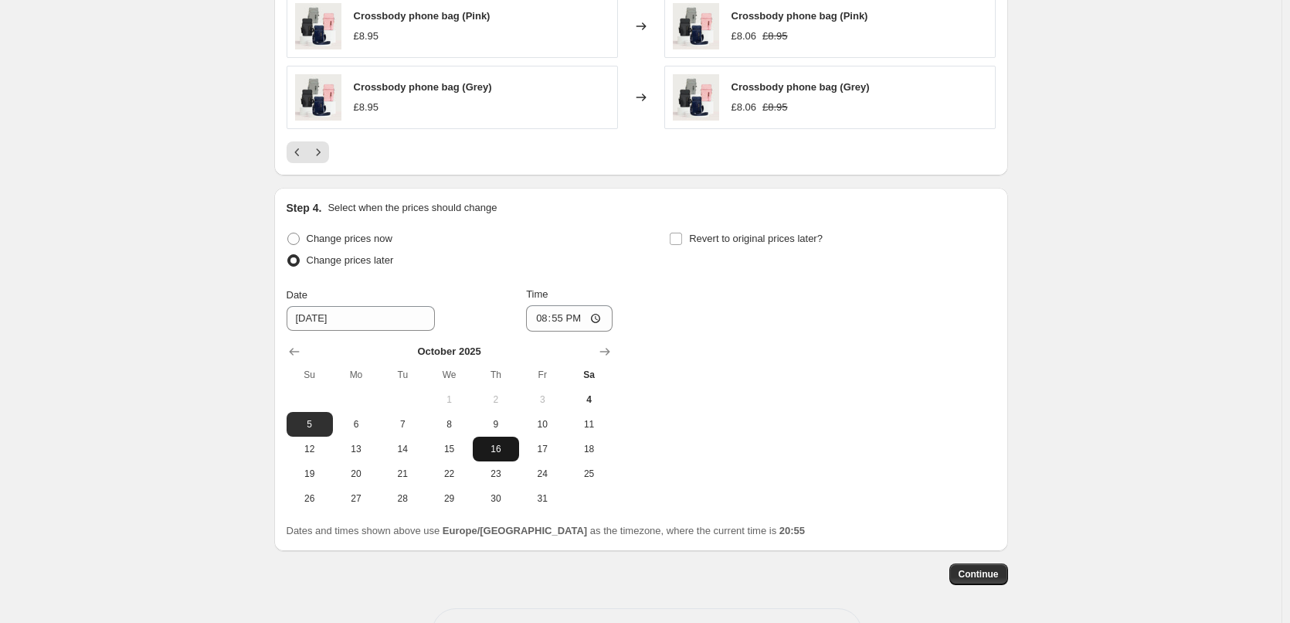
scroll to position [1234, 0]
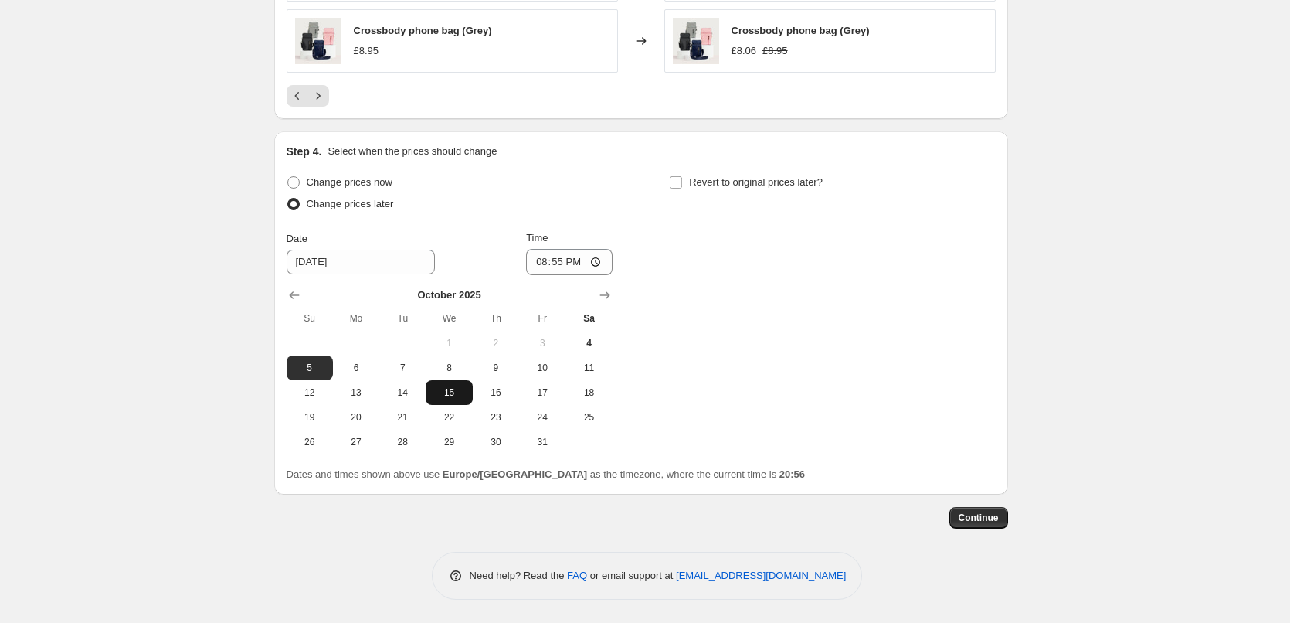
click at [450, 386] on span "15" at bounding box center [449, 392] width 34 height 12
click at [493, 386] on span "16" at bounding box center [496, 392] width 34 height 12
type input "[DATE]"
click at [563, 264] on input "20:55" at bounding box center [569, 262] width 87 height 26
type input "09:00"
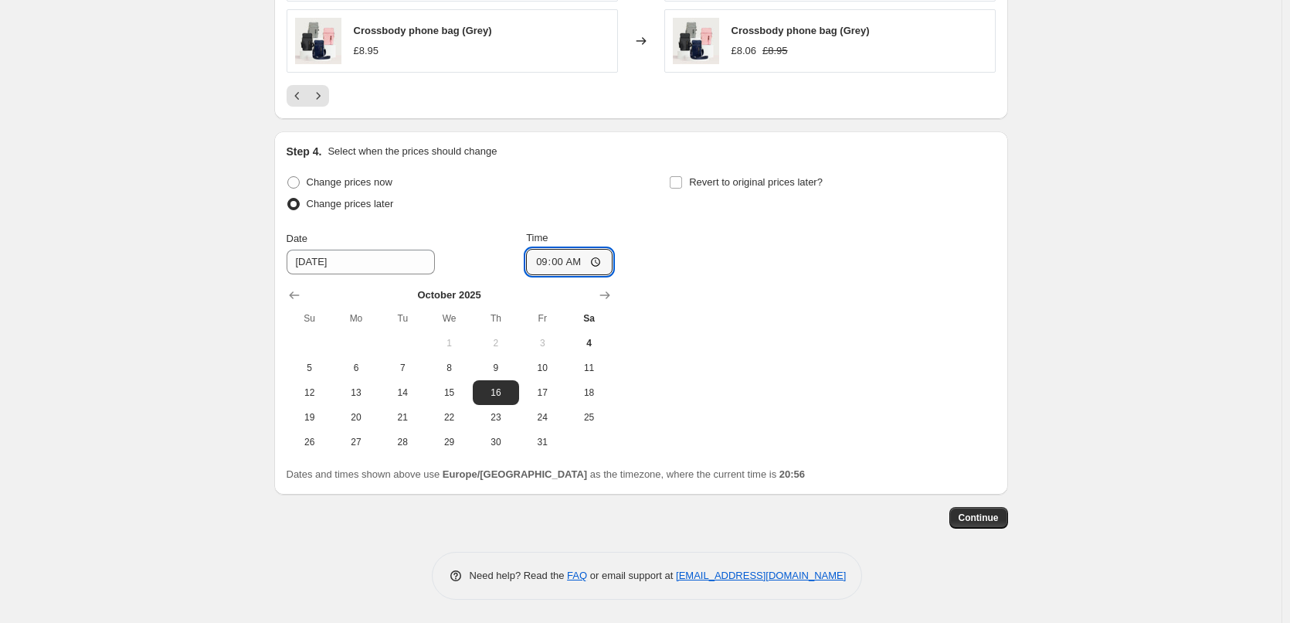
click at [746, 257] on div "Change prices now Change prices later Date [DATE] Time 09:00 [DATE] Su Mo Tu We…" at bounding box center [641, 313] width 709 height 283
click at [679, 182] on input "Revert to original prices later?" at bounding box center [676, 182] width 12 height 12
checkbox input "true"
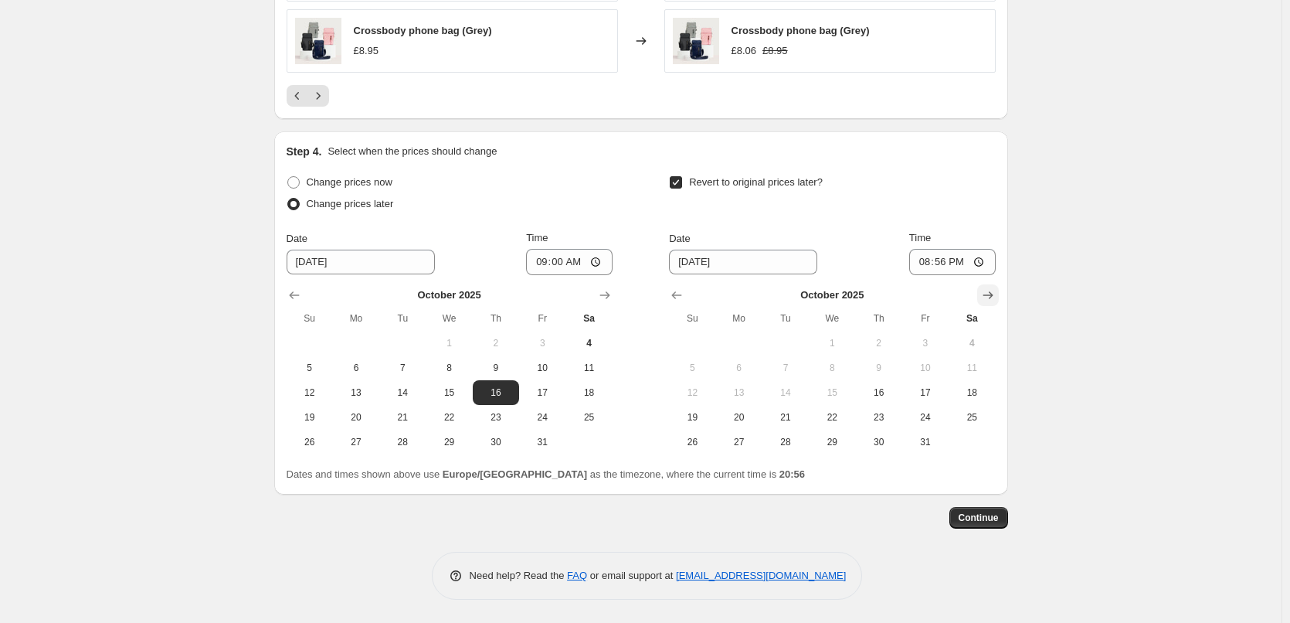
click at [993, 297] on icon "Show next month, November 2025" at bounding box center [988, 295] width 10 height 8
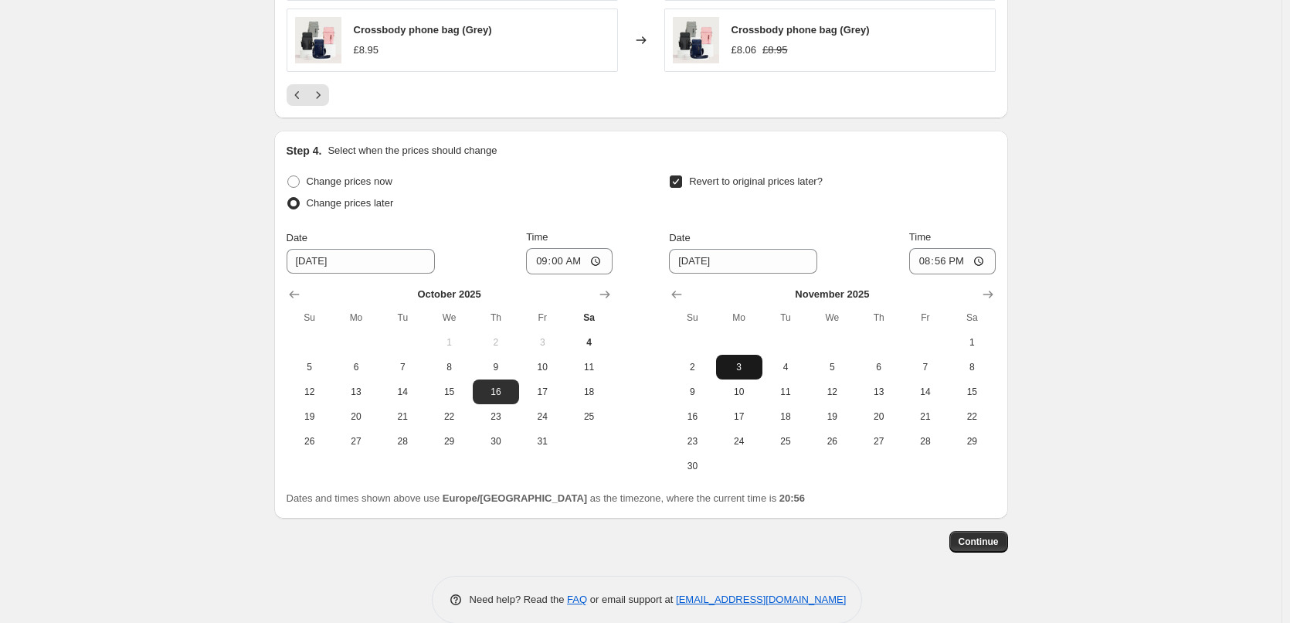
click at [736, 370] on span "3" at bounding box center [739, 367] width 34 height 12
type input "[DATE]"
click at [947, 263] on input "20:56" at bounding box center [952, 261] width 87 height 26
click at [947, 263] on input "23:00" at bounding box center [952, 261] width 87 height 26
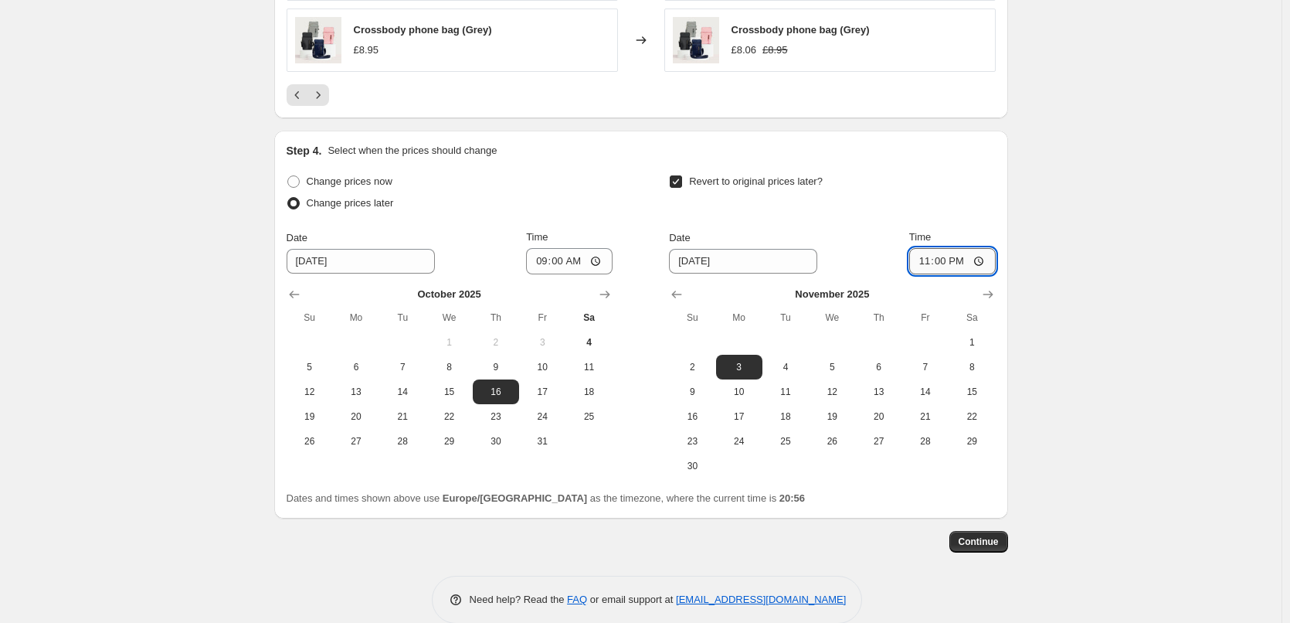
click at [964, 260] on input "23:00" at bounding box center [952, 261] width 87 height 26
type input "23:59"
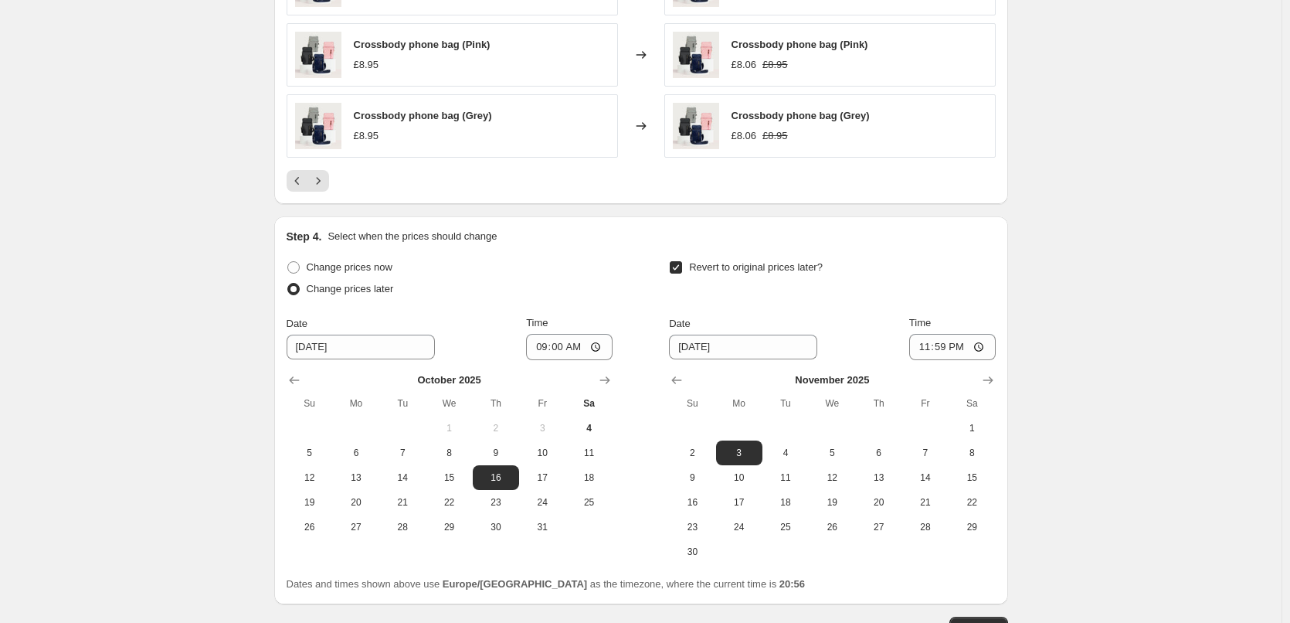
scroll to position [1259, 0]
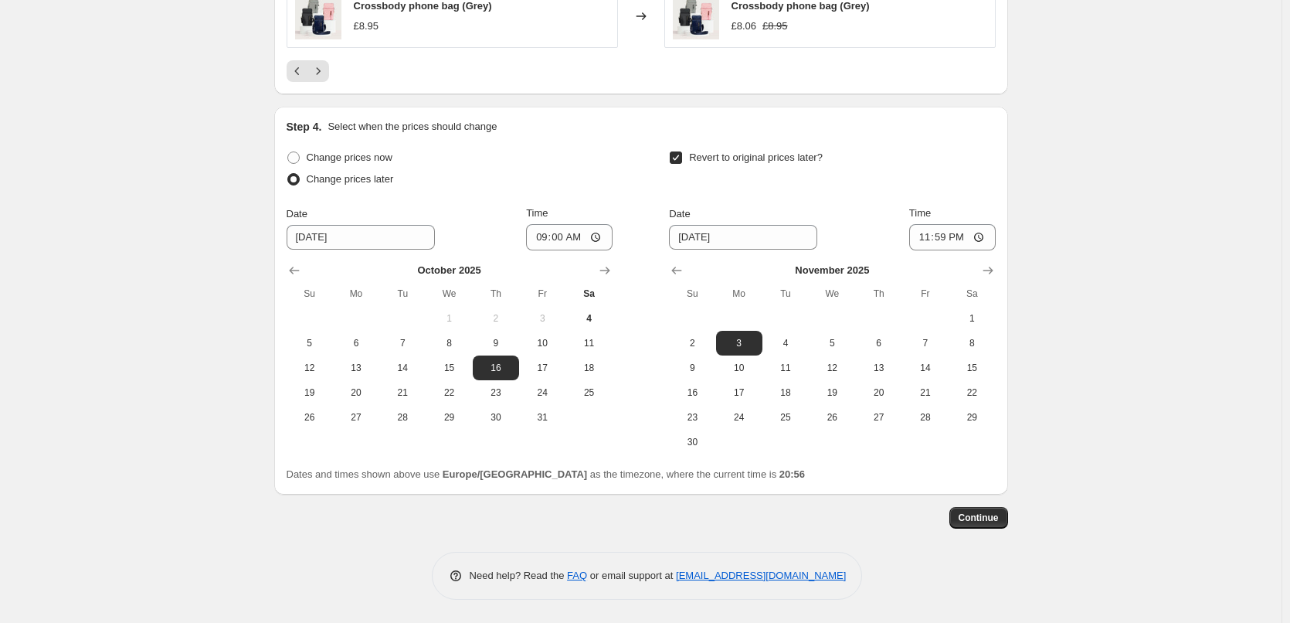
click at [994, 511] on button "Continue" at bounding box center [979, 518] width 59 height 22
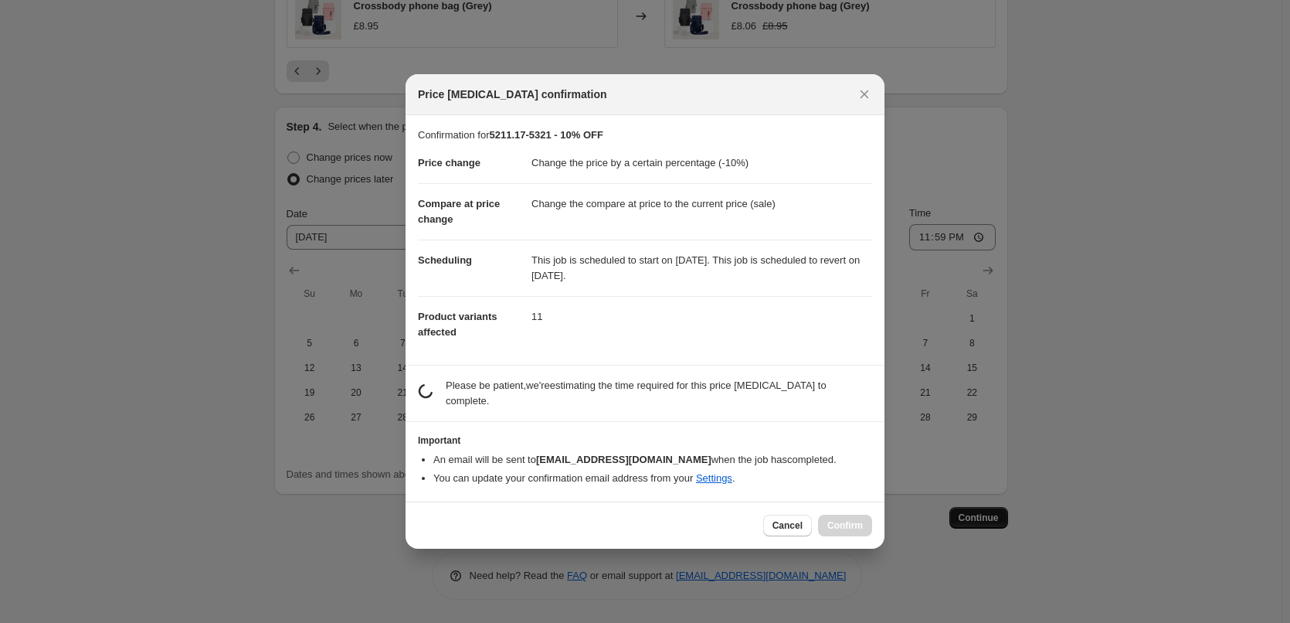
scroll to position [0, 0]
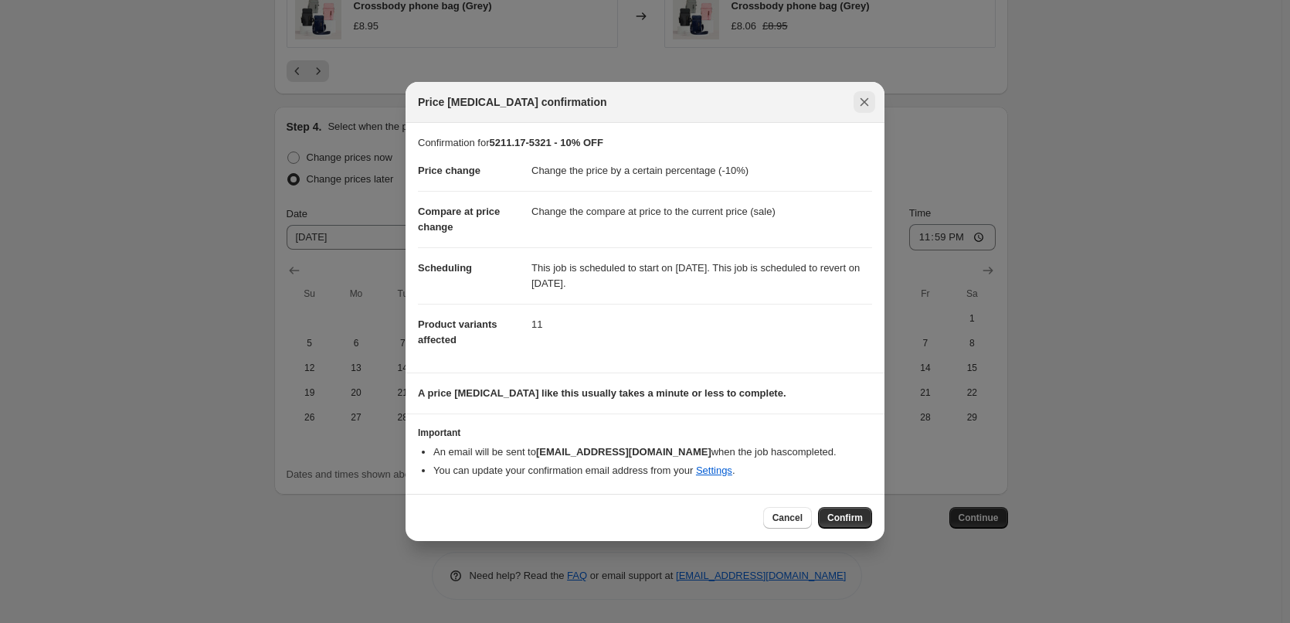
click at [864, 102] on icon "Close" at bounding box center [865, 102] width 8 height 8
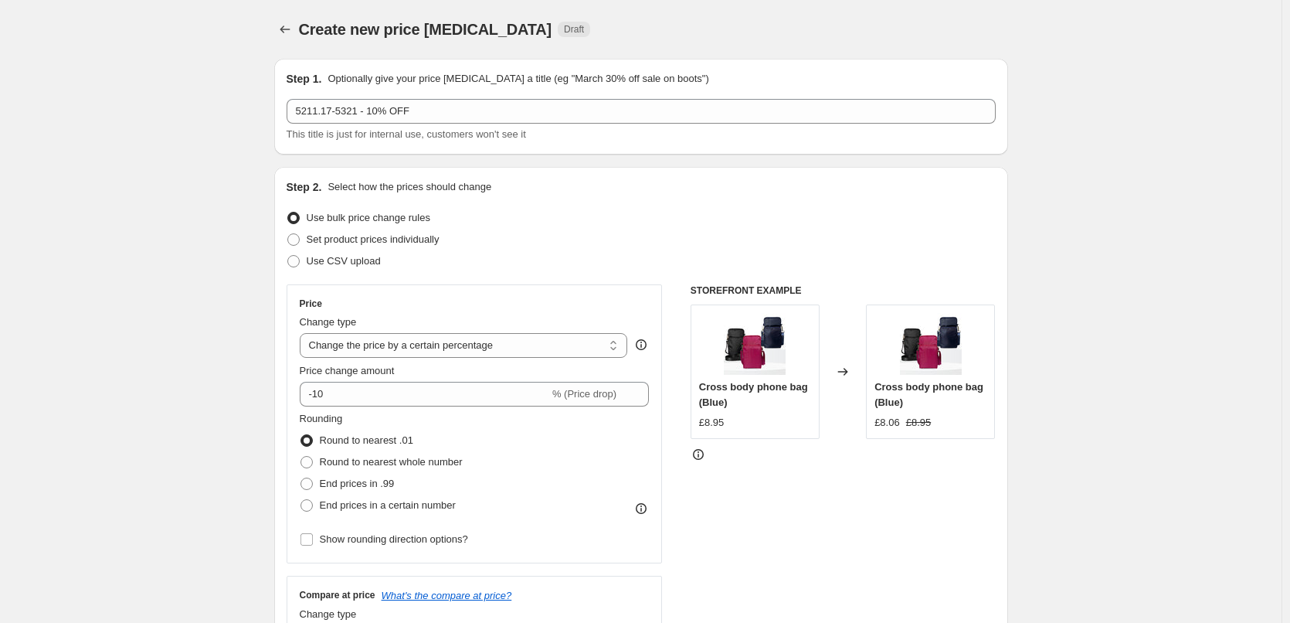
scroll to position [1259, 0]
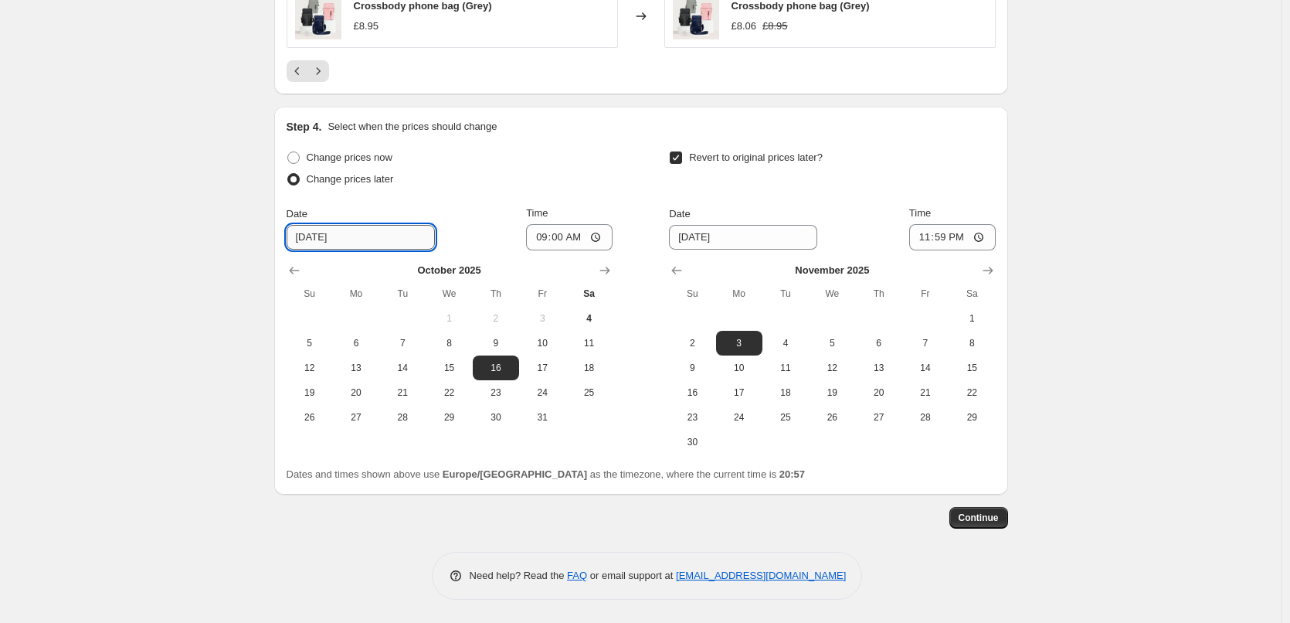
click at [303, 242] on input "[DATE]" at bounding box center [361, 237] width 148 height 25
click at [594, 321] on span "4" at bounding box center [589, 318] width 34 height 12
type input "[DATE]"
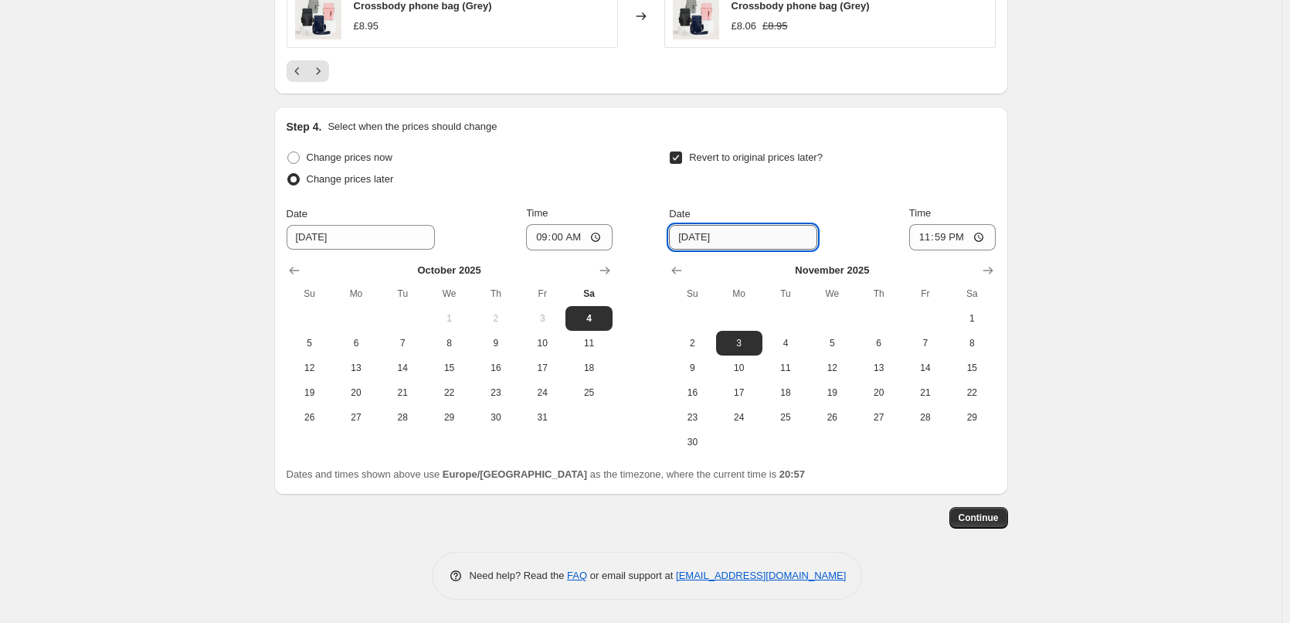
click at [687, 239] on input "[DATE]" at bounding box center [743, 237] width 148 height 25
click at [748, 416] on span "24" at bounding box center [739, 417] width 34 height 12
type input "[DATE]"
click at [986, 515] on span "Continue" at bounding box center [979, 518] width 40 height 12
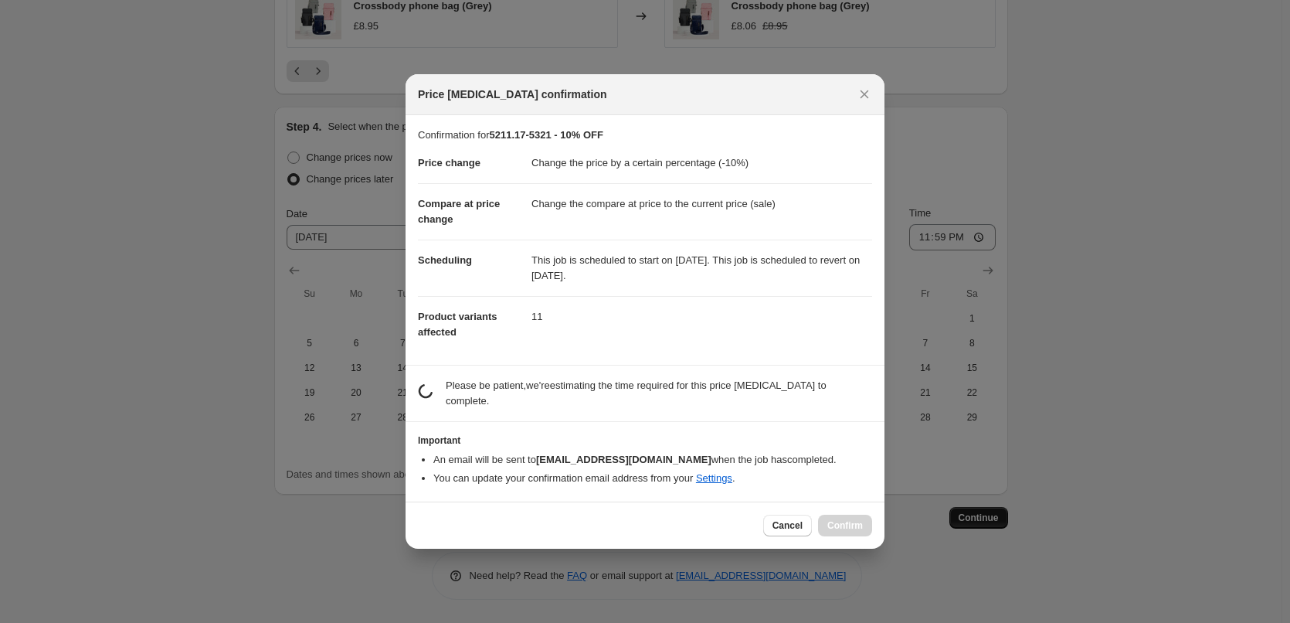
scroll to position [0, 0]
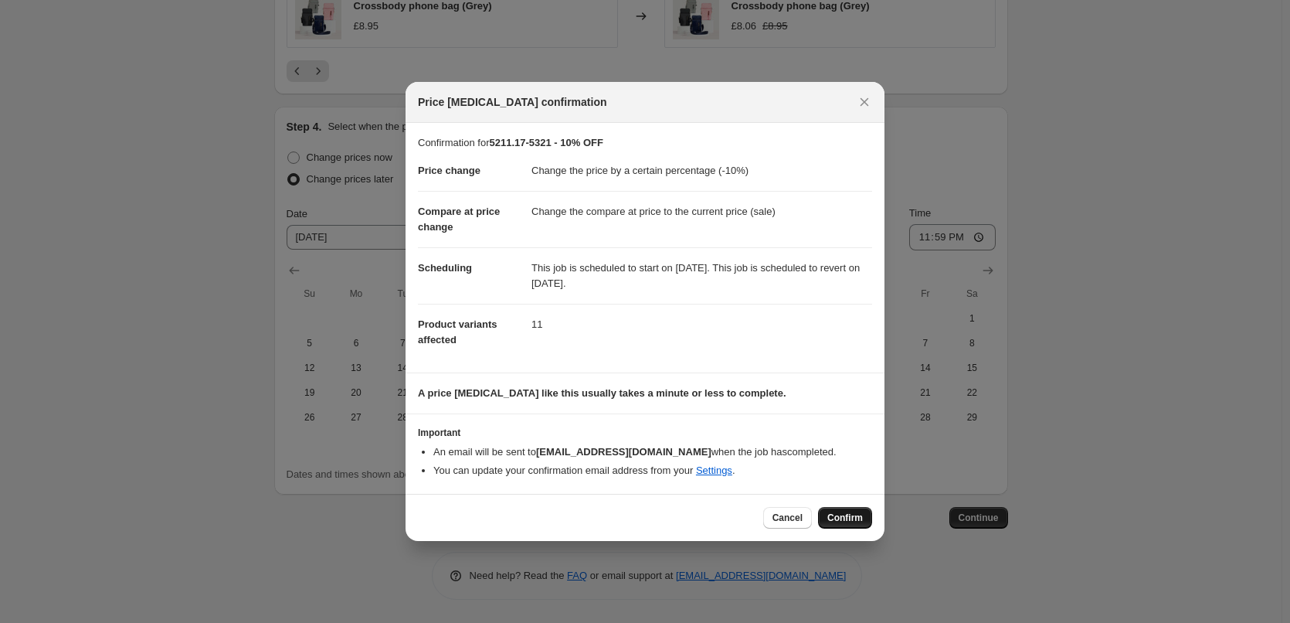
click at [850, 519] on span "Confirm" at bounding box center [846, 518] width 36 height 12
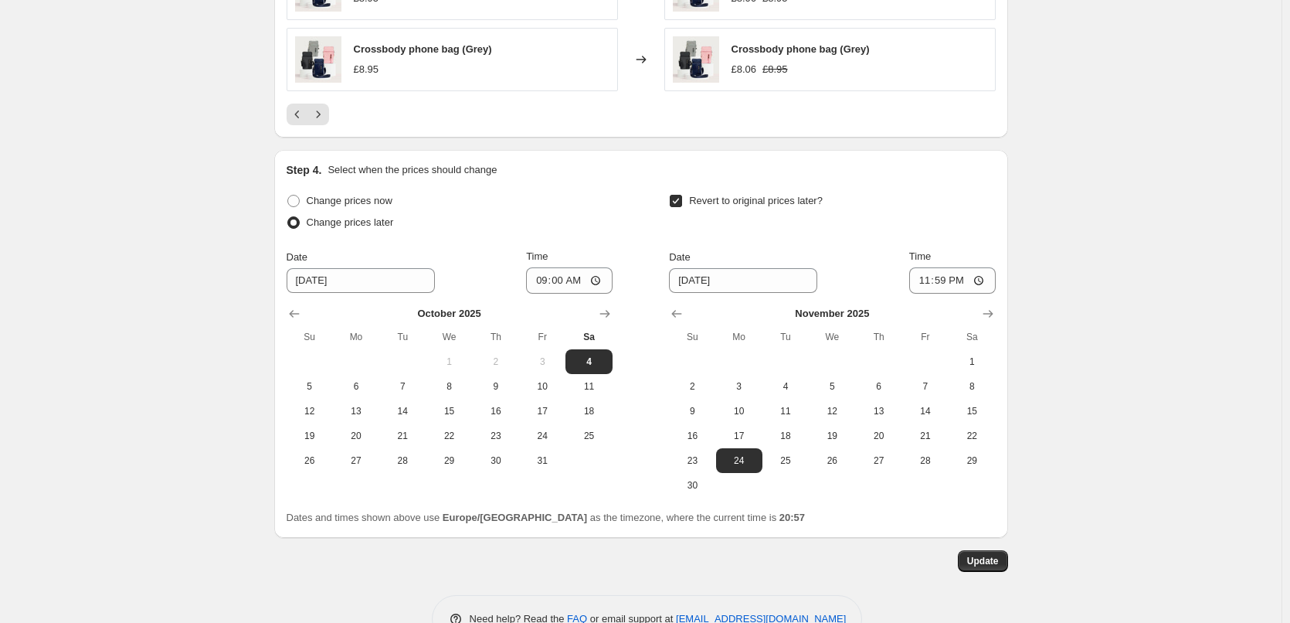
scroll to position [1336, 0]
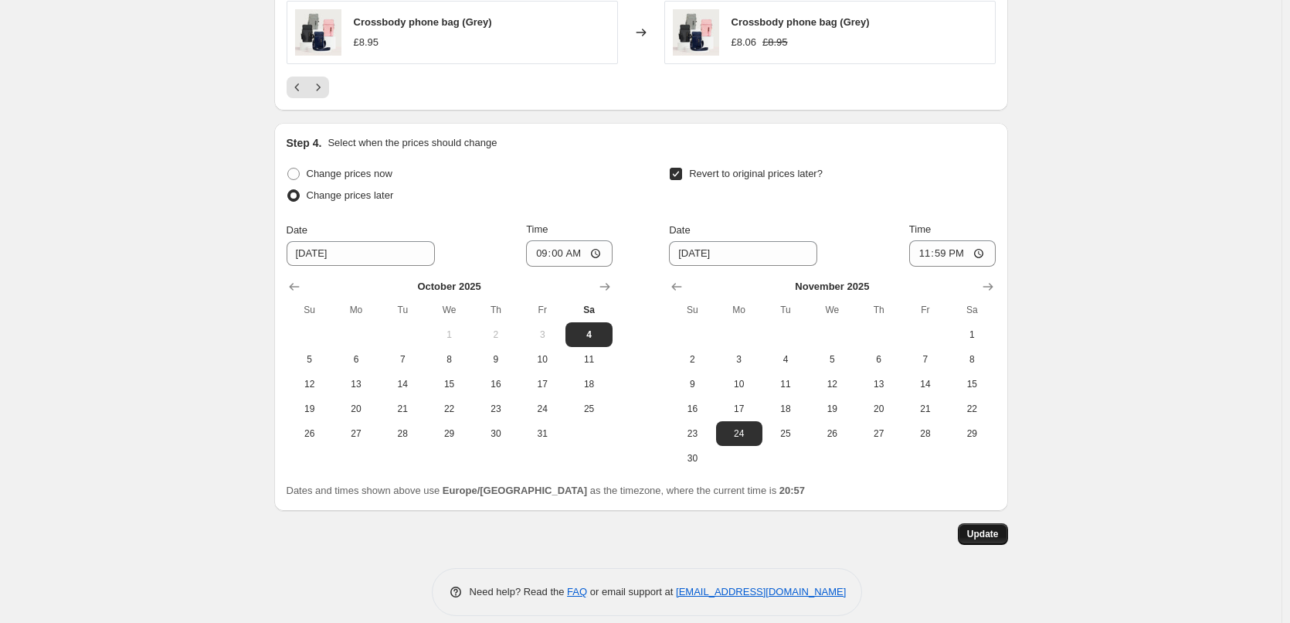
click at [993, 533] on span "Update" at bounding box center [983, 534] width 32 height 12
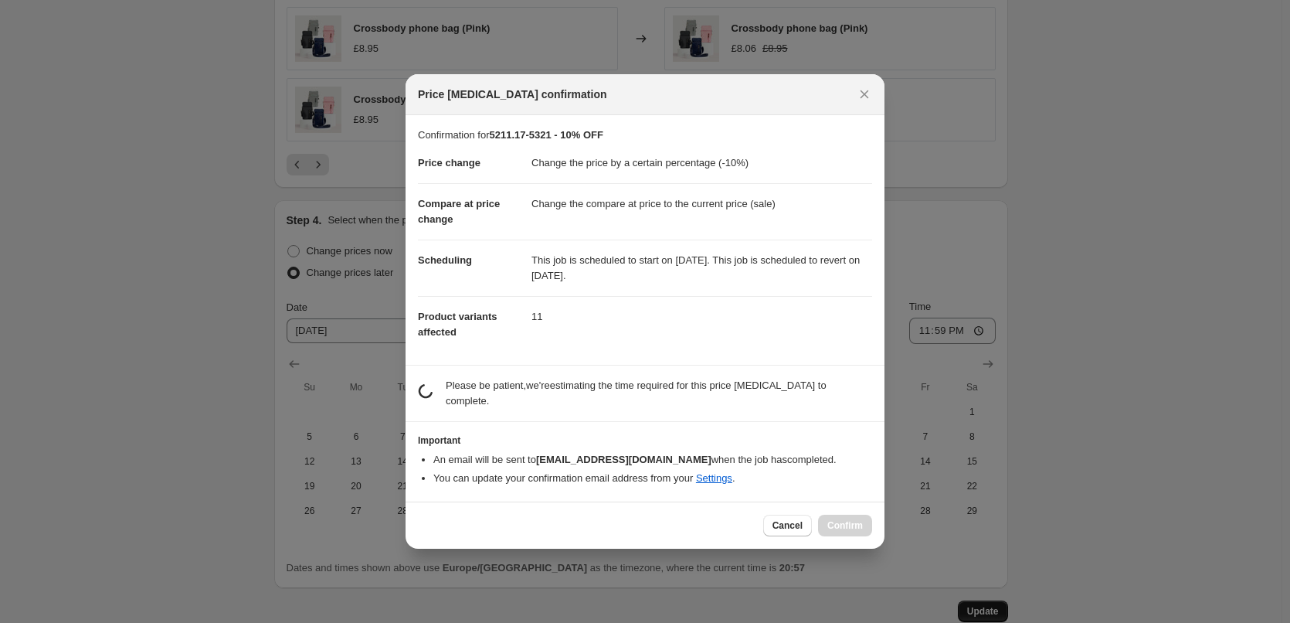
scroll to position [0, 0]
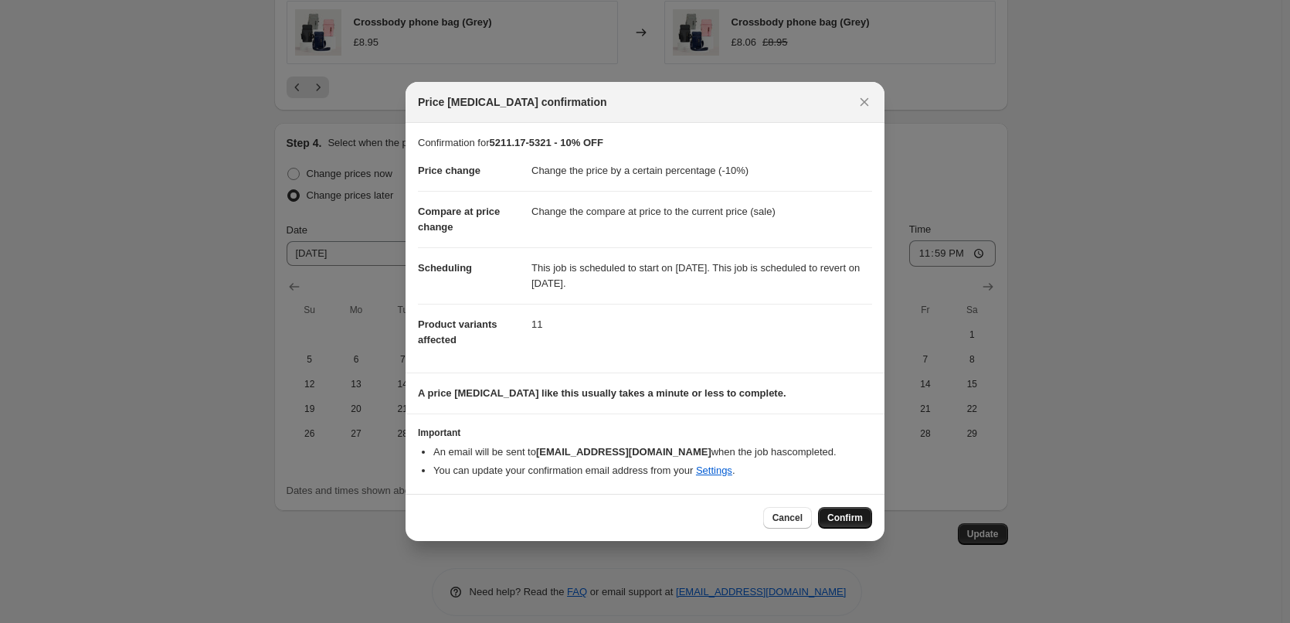
click at [851, 514] on span "Confirm" at bounding box center [846, 518] width 36 height 12
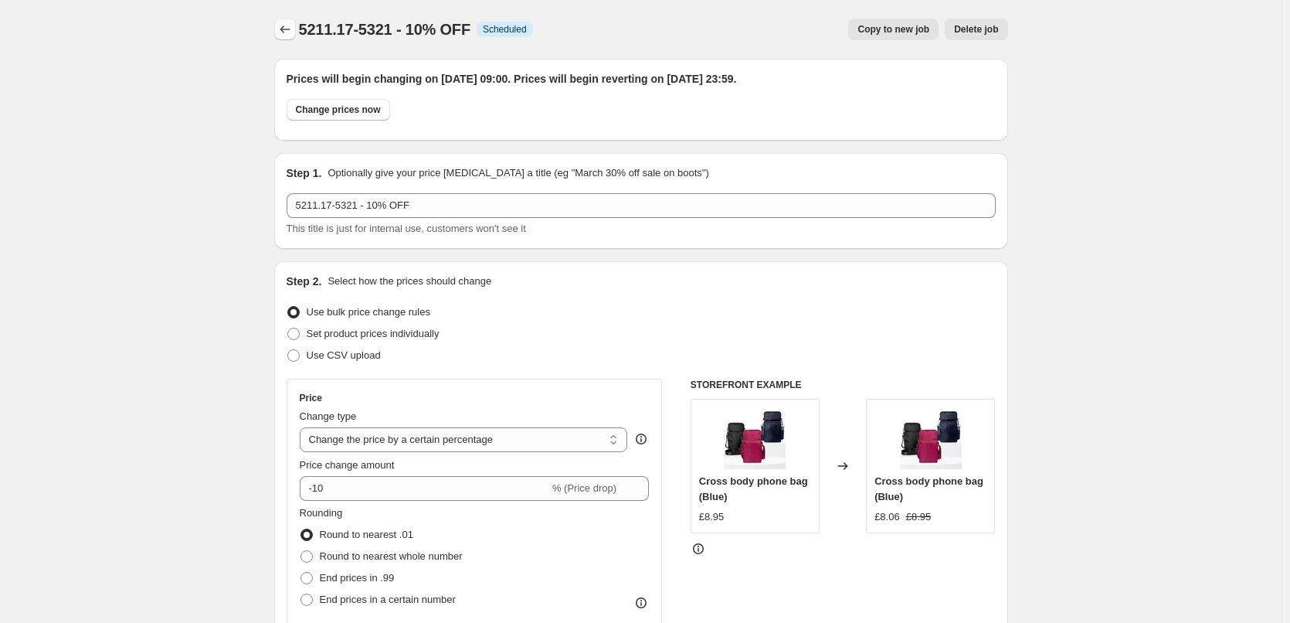
click at [288, 31] on icon "Price change jobs" at bounding box center [284, 29] width 15 height 15
